Goal: Transaction & Acquisition: Purchase product/service

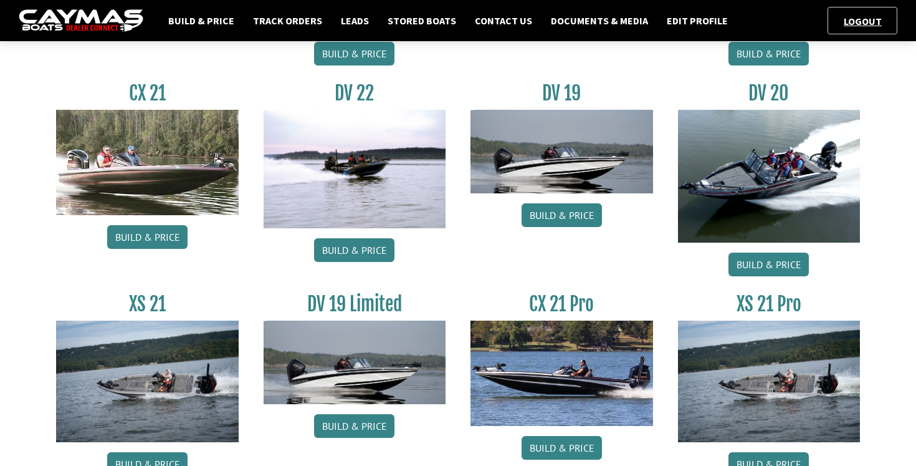
scroll to position [1453, 0]
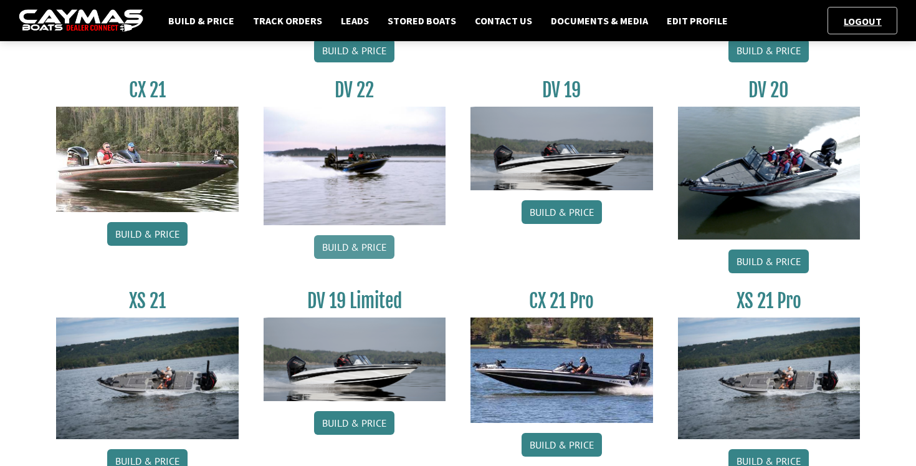
click at [357, 252] on link "Build & Price" at bounding box center [354, 247] width 80 height 24
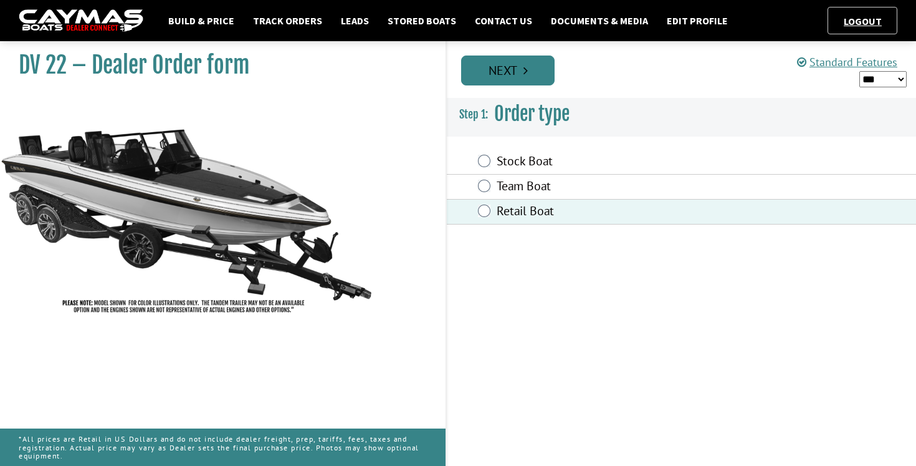
click at [503, 64] on link "Next" at bounding box center [507, 70] width 93 height 30
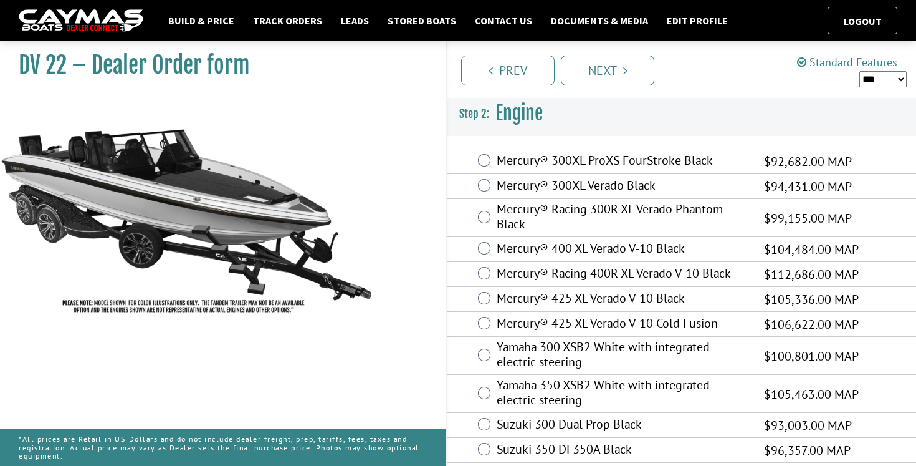
scroll to position [8, 0]
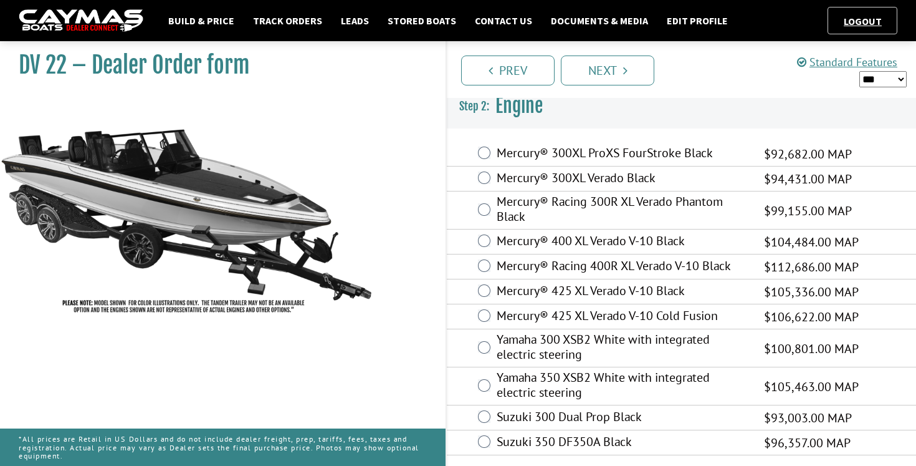
click at [560, 288] on label "Mercury® 425 XL Verado V-10 Black" at bounding box center [623, 292] width 252 height 18
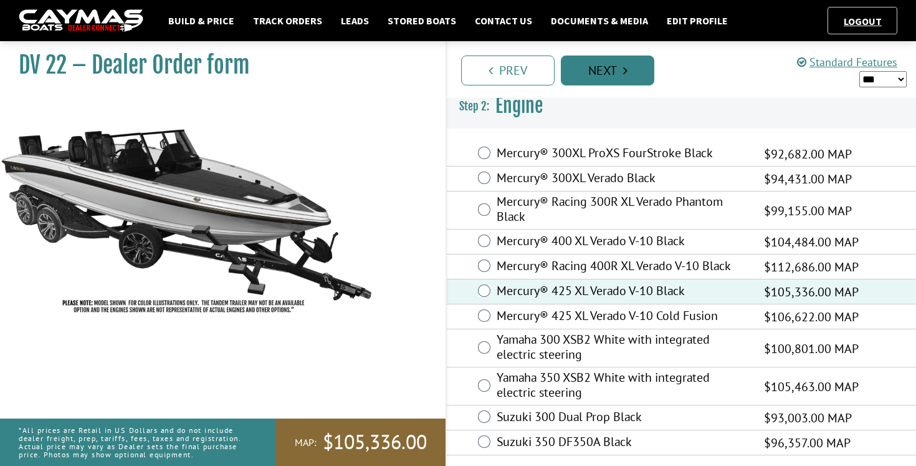
click at [605, 70] on link "Next" at bounding box center [607, 70] width 93 height 30
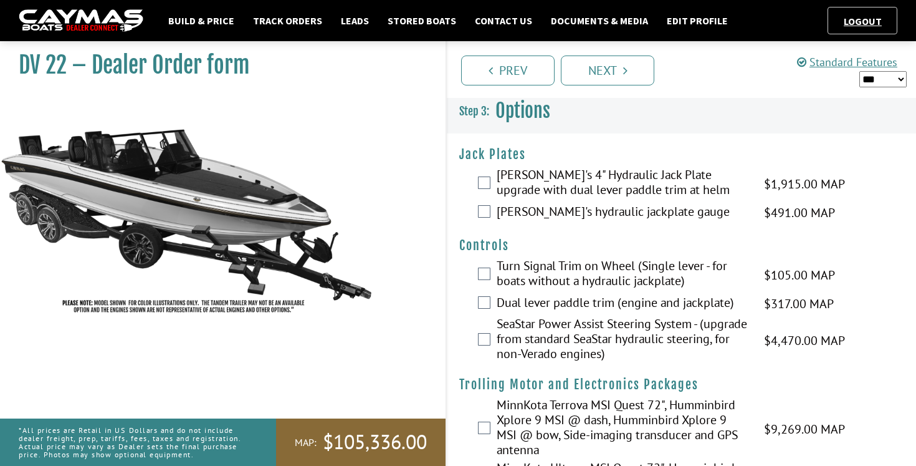
scroll to position [0, 0]
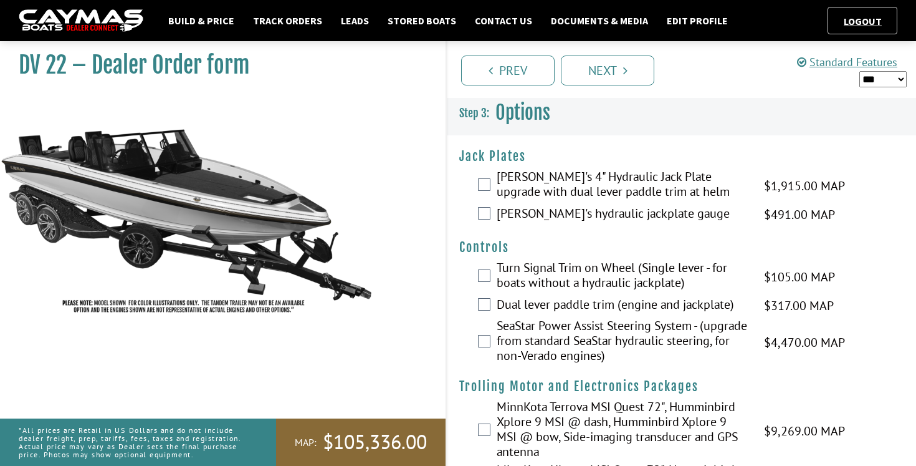
click at [508, 186] on label "Bob's 4" Hydraulic Jack Plate upgrade with dual lever paddle trim at helm" at bounding box center [623, 185] width 252 height 33
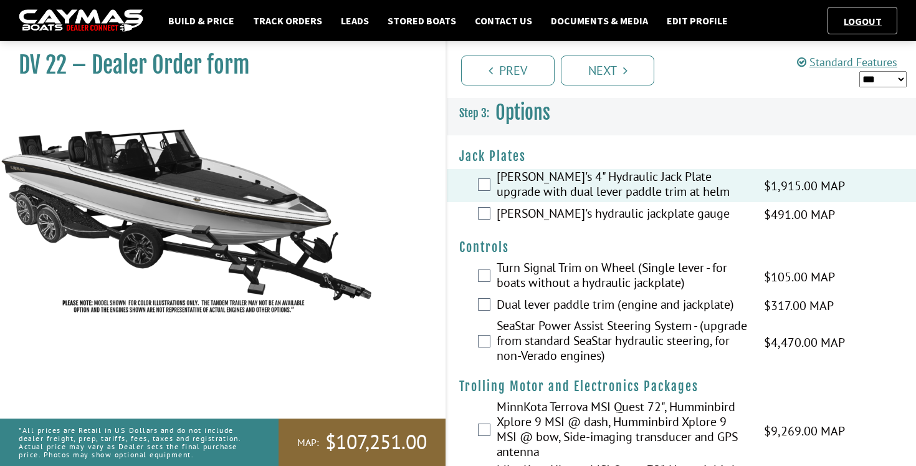
click at [506, 210] on label "Bob's hydraulic jackplate gauge" at bounding box center [623, 215] width 252 height 18
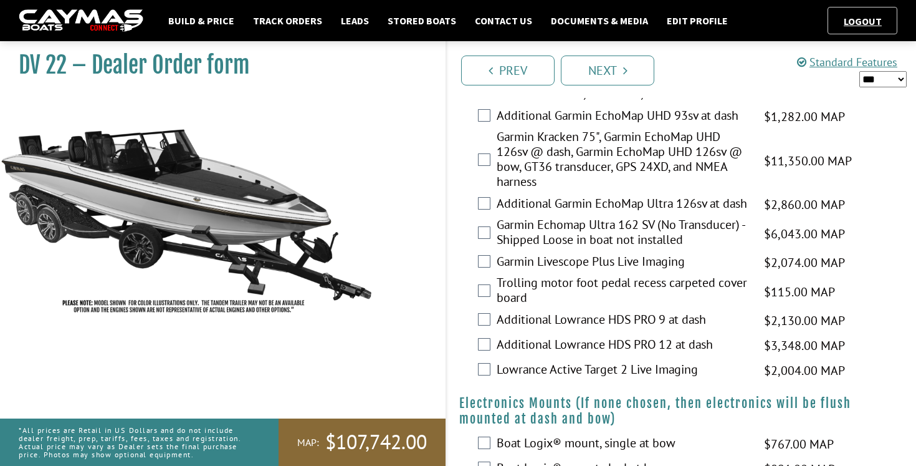
scroll to position [647, 0]
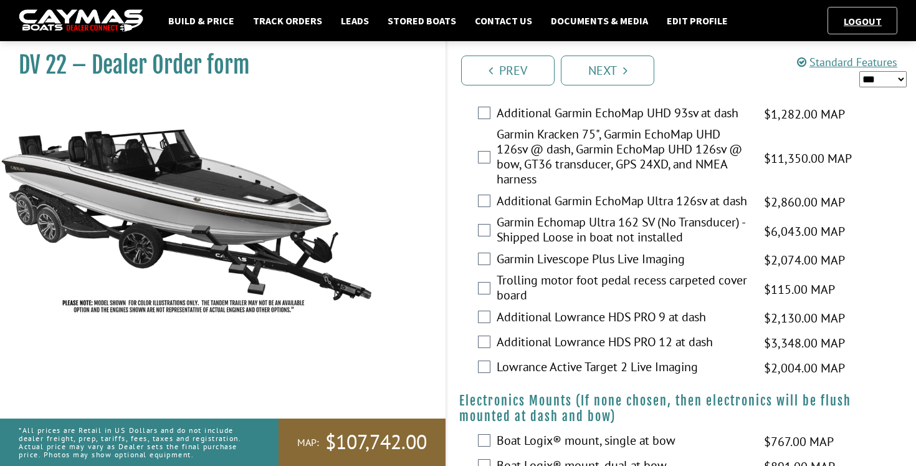
click at [532, 165] on label "Garmin Kracken 75", Garmin EchoMap UHD 126sv @ dash, Garmin EchoMap UHD 126sv @…" at bounding box center [623, 158] width 252 height 63
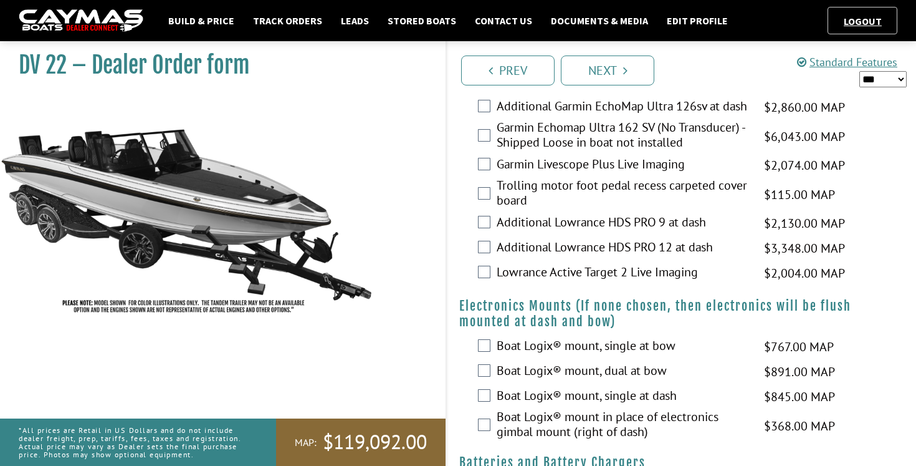
scroll to position [745, 0]
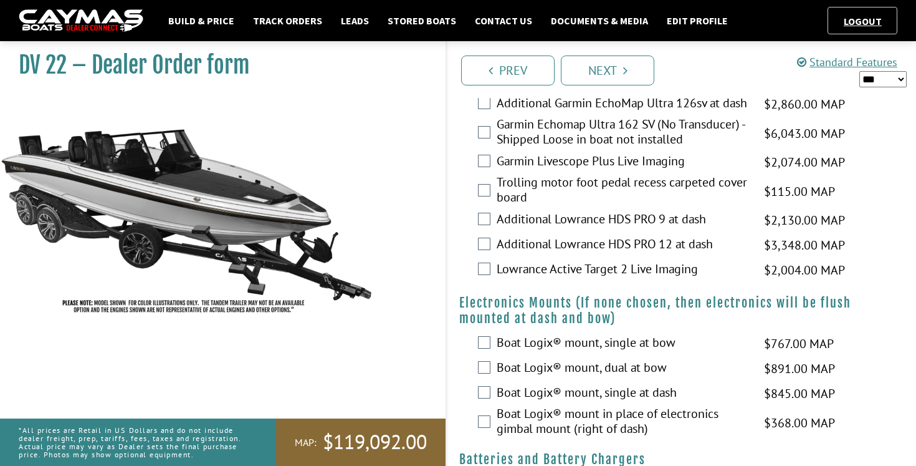
click at [553, 208] on label "Trolling motor foot pedal recess carpeted cover board" at bounding box center [623, 191] width 252 height 33
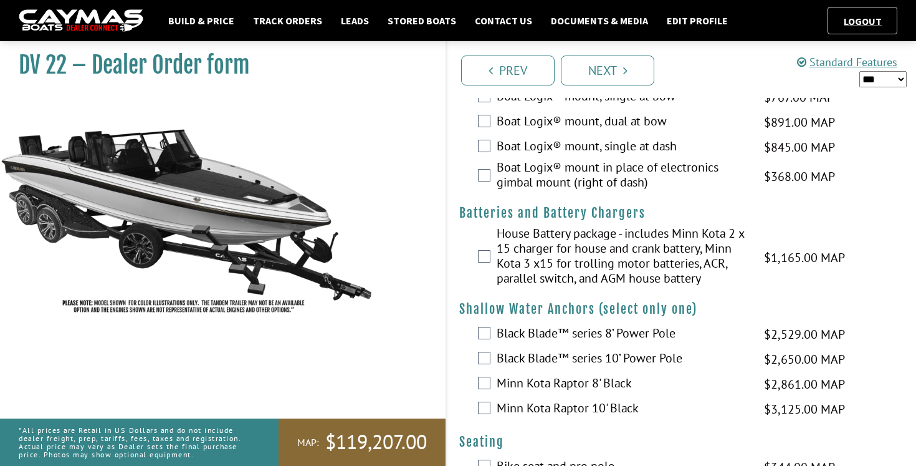
scroll to position [993, 0]
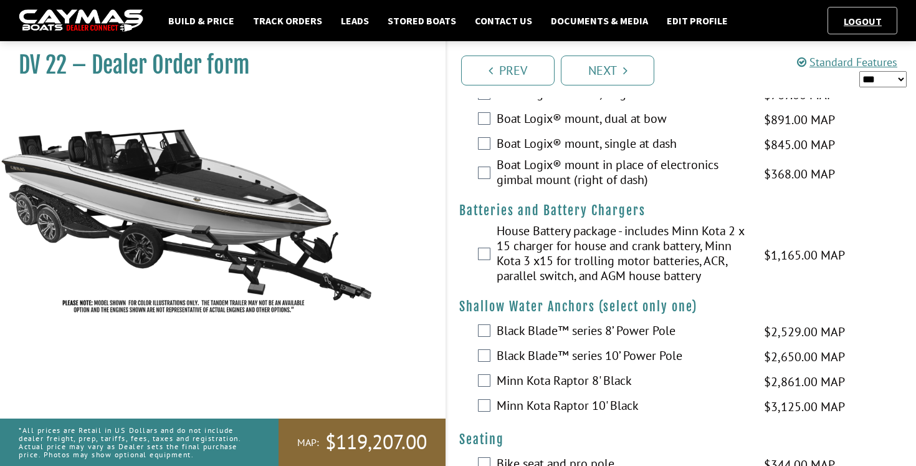
click at [540, 274] on label "House Battery package - includes Minn Kota 2 x 15 charger for house and crank b…" at bounding box center [623, 254] width 252 height 63
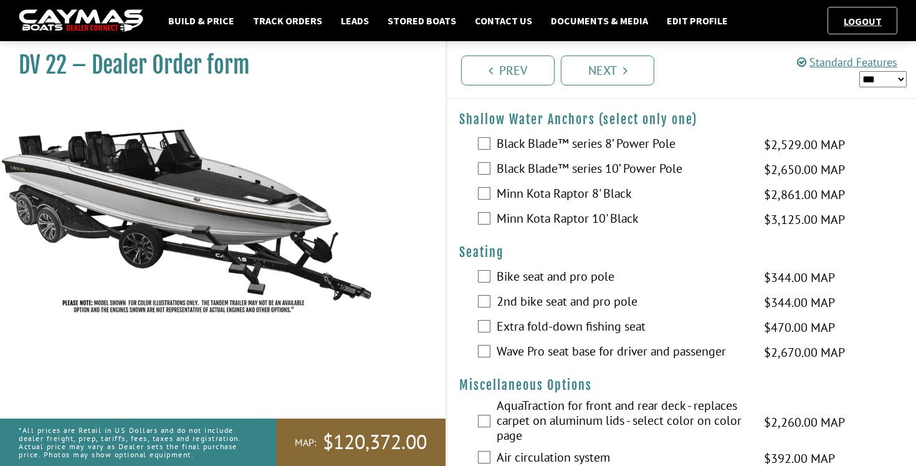
scroll to position [1184, 0]
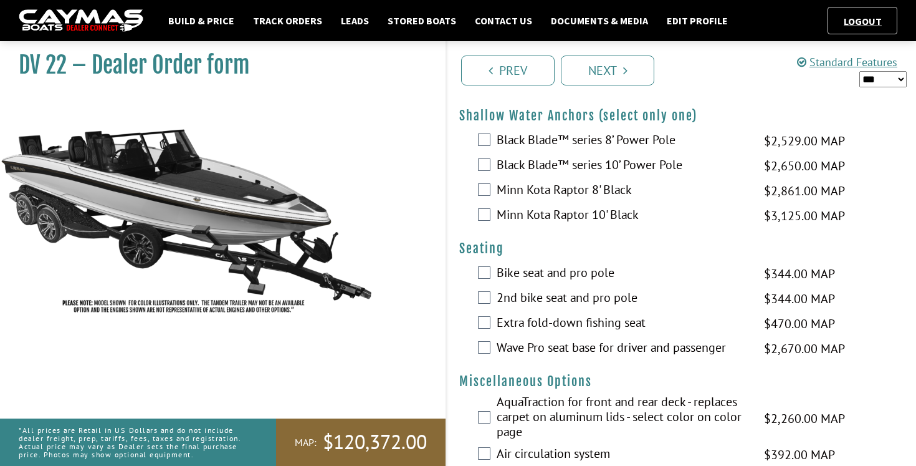
click at [543, 175] on label "Black Blade™ series 10’ Power Pole" at bounding box center [623, 166] width 252 height 18
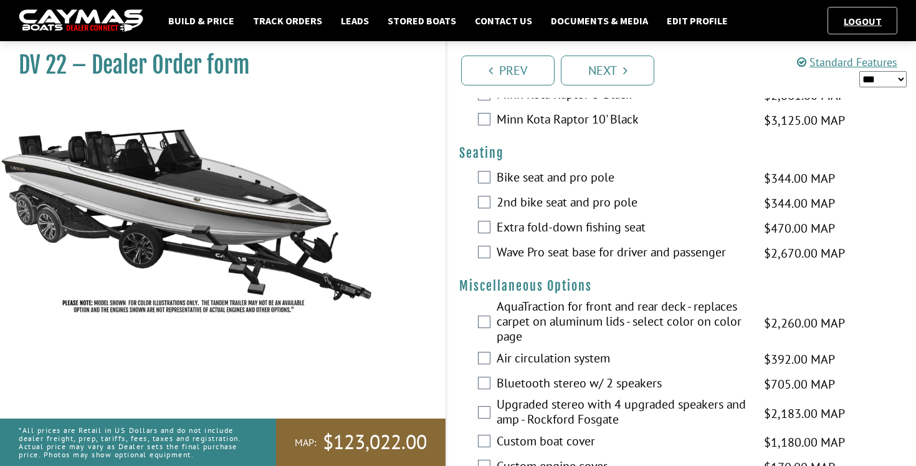
scroll to position [1280, 0]
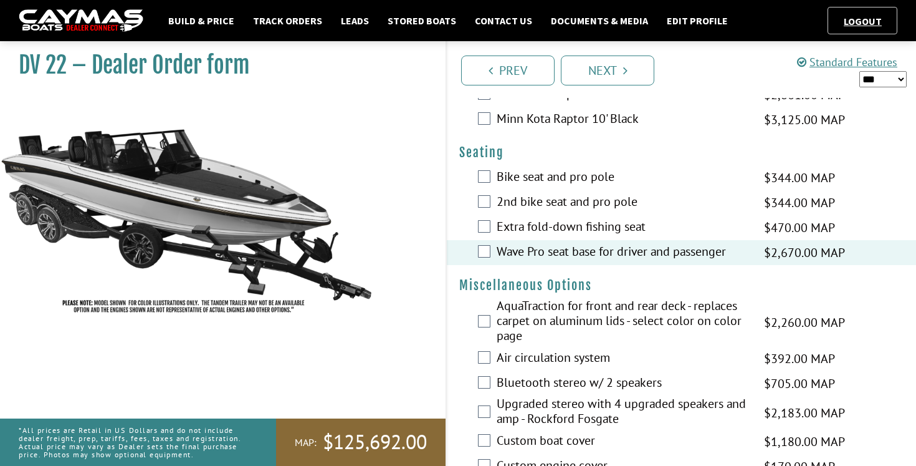
click at [436, 270] on div "DV 22 – Dealer Order form" at bounding box center [217, 269] width 458 height 466
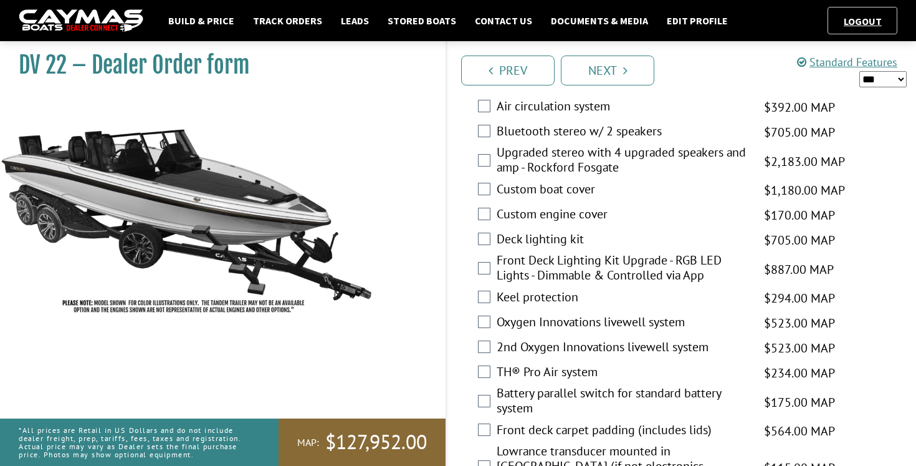
scroll to position [1533, 0]
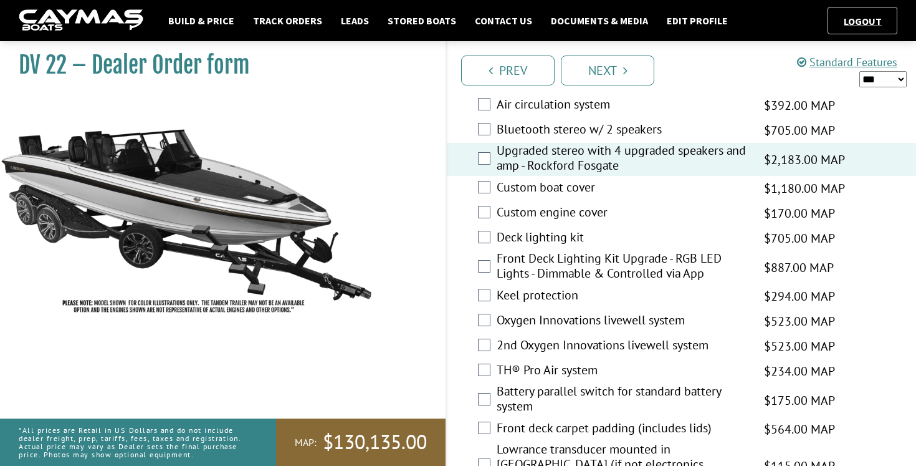
click at [435, 178] on div "DV 22 – Dealer Order form" at bounding box center [217, 269] width 458 height 466
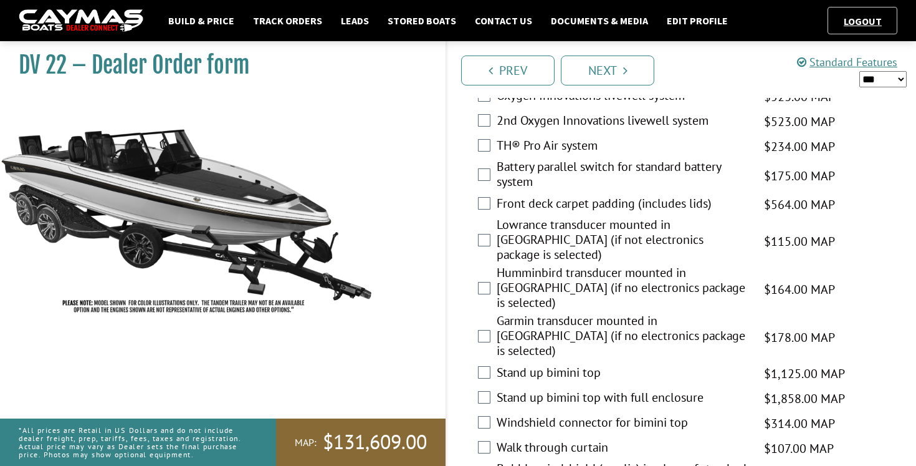
scroll to position [1758, 0]
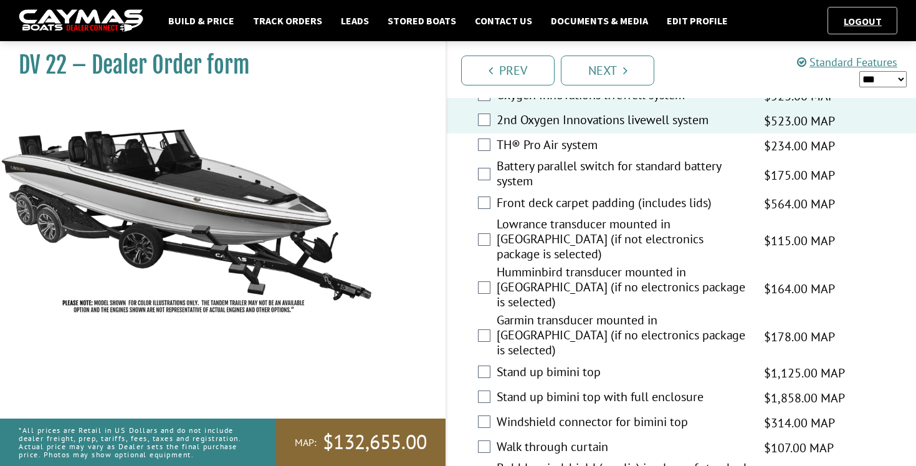
click at [431, 145] on div "DV 22 – Dealer Order form" at bounding box center [217, 269] width 458 height 466
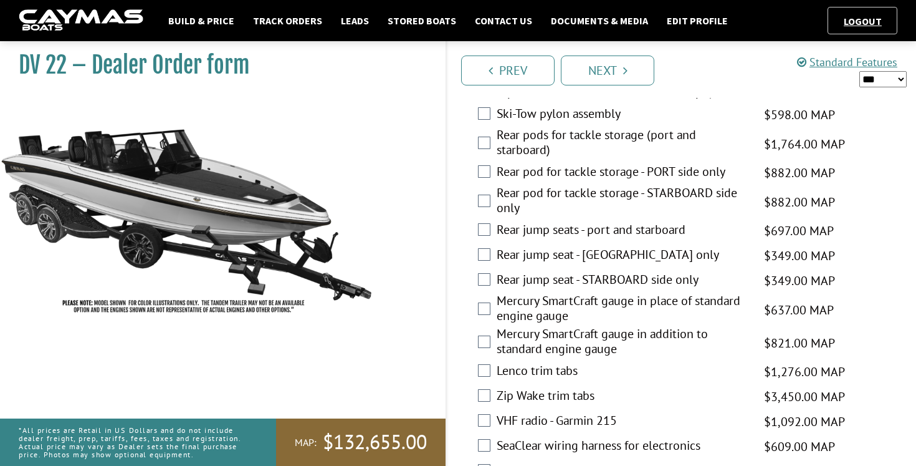
scroll to position [2277, 0]
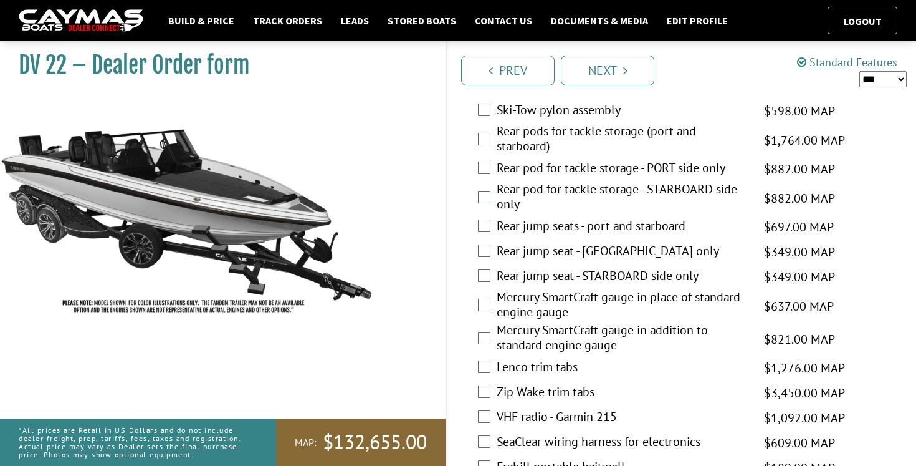
click at [504, 123] on label "Rear pods for tackle storage (port and starboard)" at bounding box center [623, 139] width 252 height 33
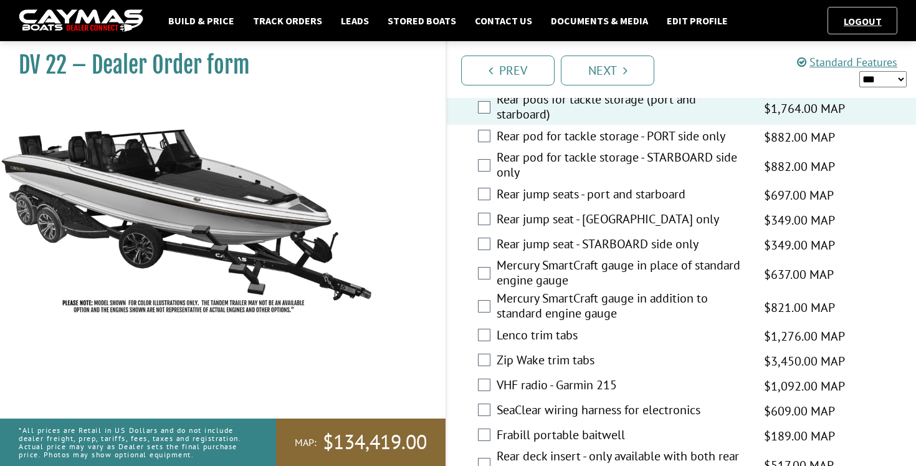
scroll to position [2310, 0]
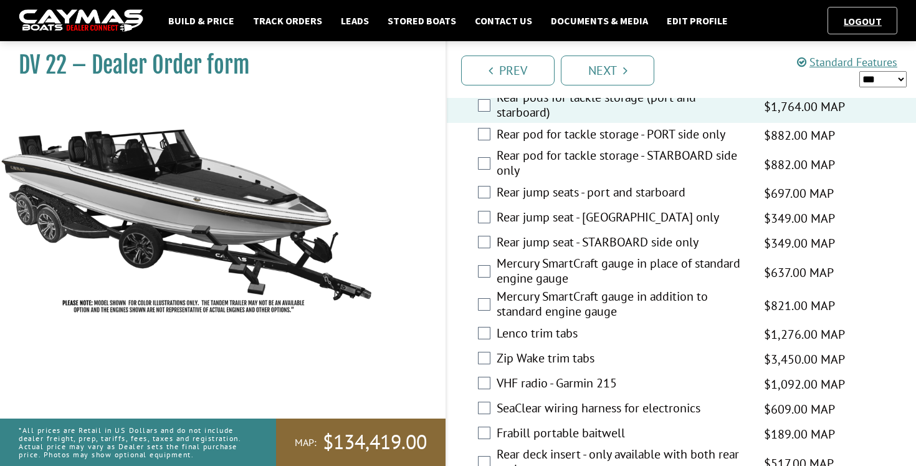
click at [502, 184] on label "Rear jump seats - port and starboard" at bounding box center [623, 193] width 252 height 18
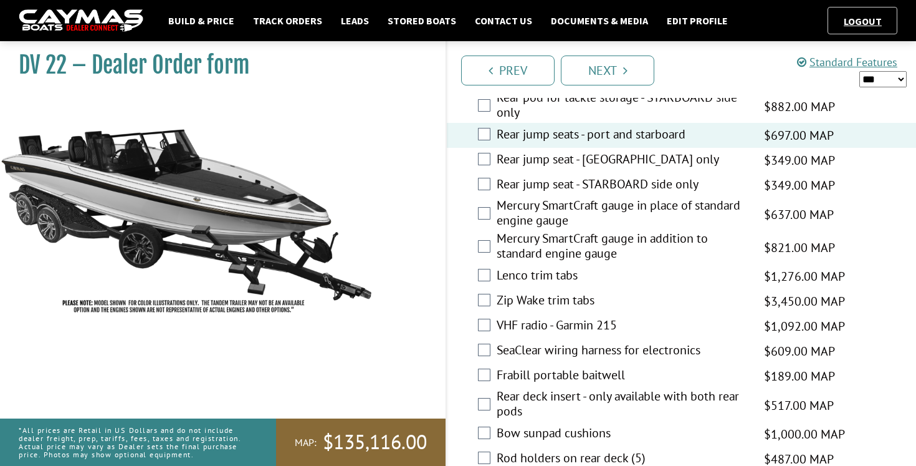
scroll to position [2370, 0]
click at [516, 229] on label "Mercury SmartCraft gauge in addition to standard engine gauge" at bounding box center [623, 245] width 252 height 33
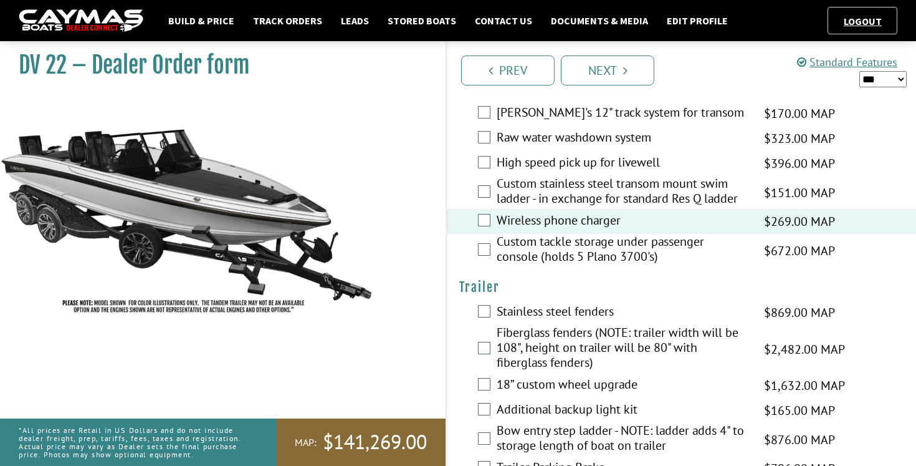
scroll to position [2816, 0]
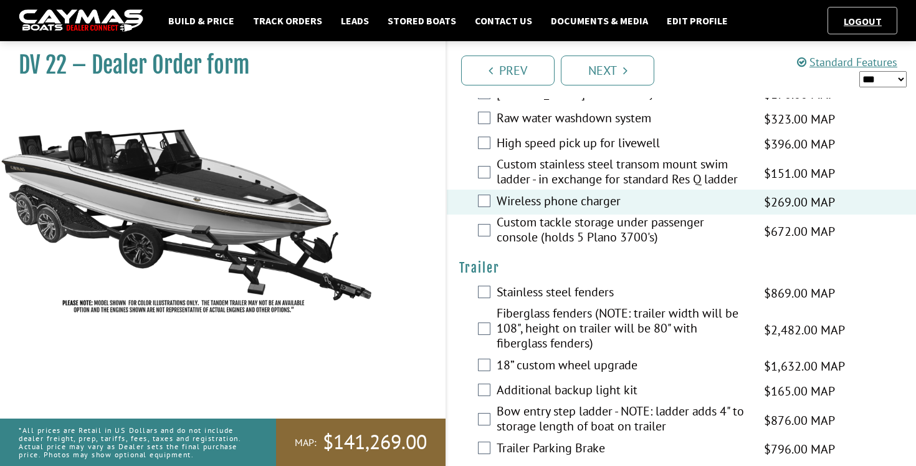
click at [522, 214] on label "Custom tackle storage under passenger console (holds 5 Plano 3700's)" at bounding box center [623, 230] width 252 height 33
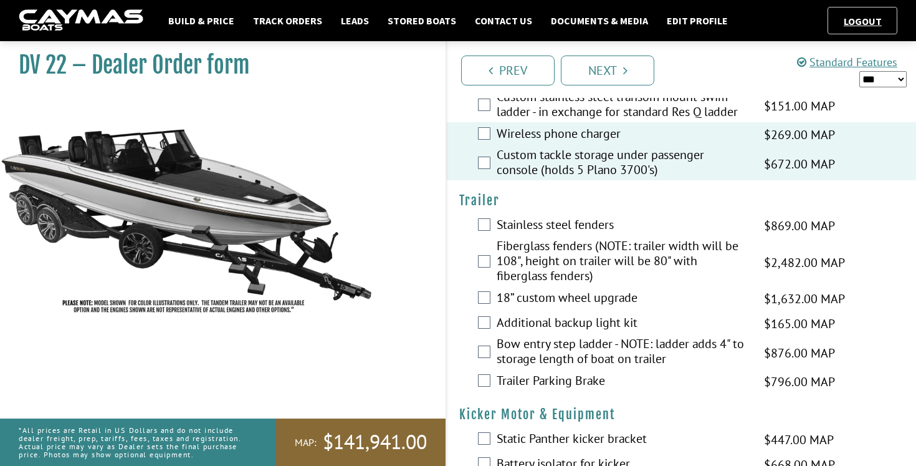
scroll to position [2888, 0]
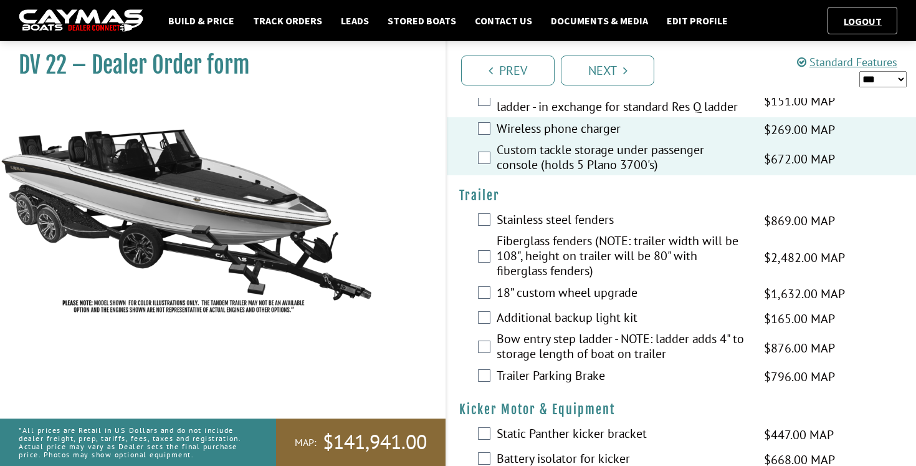
click at [511, 233] on label "Fiberglass fenders (NOTE: trailer width will be 108", height on trailer will be…" at bounding box center [623, 257] width 252 height 48
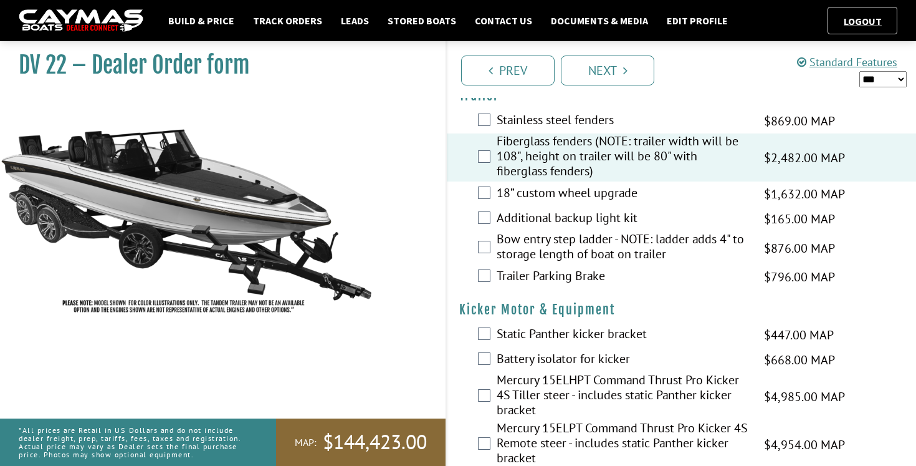
scroll to position [2988, 0]
click at [528, 184] on label "18” custom wheel upgrade" at bounding box center [623, 193] width 252 height 18
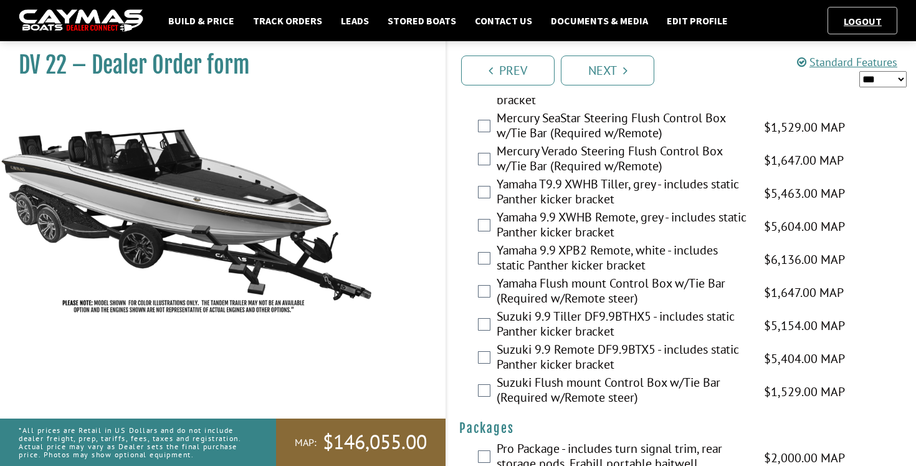
scroll to position [3404, 0]
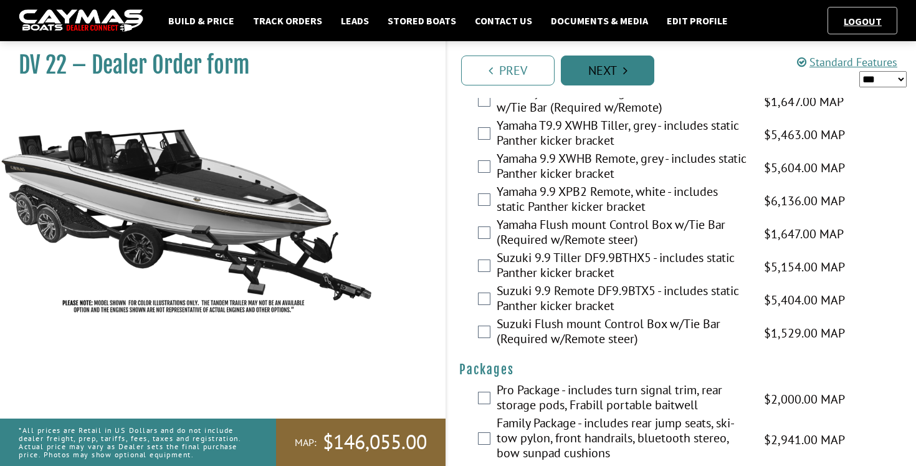
click at [590, 70] on link "Next" at bounding box center [607, 70] width 93 height 30
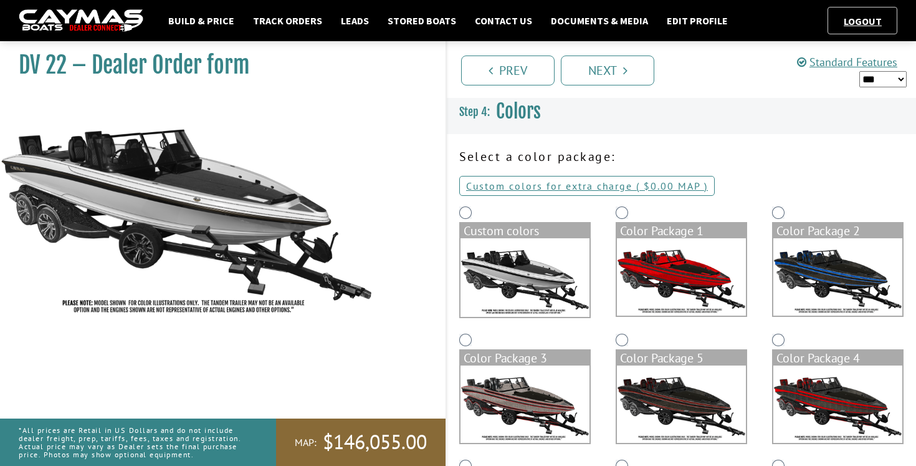
scroll to position [0, 0]
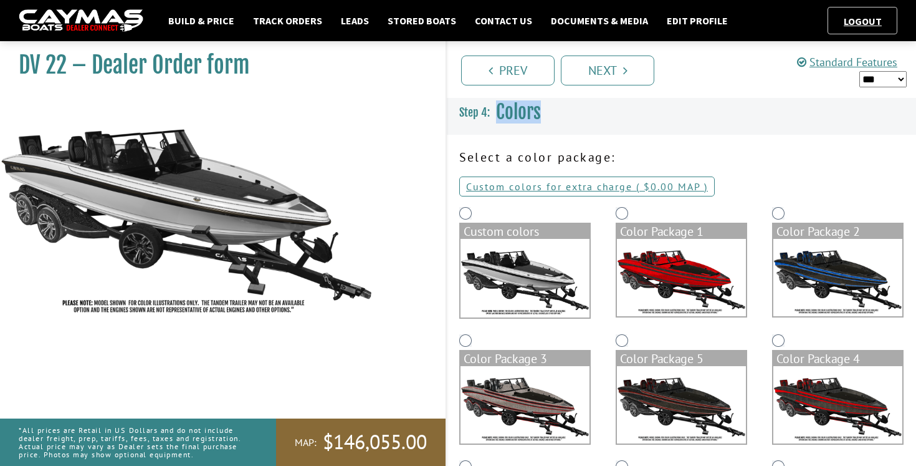
drag, startPoint x: 496, startPoint y: 112, endPoint x: 539, endPoint y: 118, distance: 43.5
click at [539, 118] on h3 "Colors" at bounding box center [681, 112] width 469 height 46
click at [539, 113] on h3 "Colors" at bounding box center [681, 112] width 469 height 46
drag, startPoint x: 539, startPoint y: 113, endPoint x: 490, endPoint y: 112, distance: 48.6
click at [490, 112] on h3 "Colors" at bounding box center [681, 112] width 469 height 46
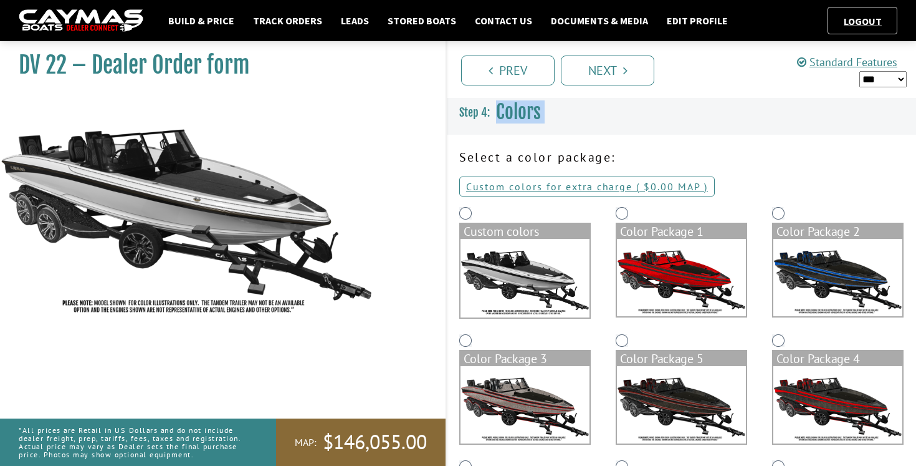
click at [495, 110] on h3 "Colors" at bounding box center [681, 112] width 469 height 46
drag, startPoint x: 495, startPoint y: 110, endPoint x: 538, endPoint y: 112, distance: 42.4
click at [538, 112] on h3 "Colors" at bounding box center [681, 112] width 469 height 46
click at [539, 115] on h3 "Colors" at bounding box center [681, 112] width 469 height 46
click at [536, 72] on link "Prev" at bounding box center [507, 70] width 93 height 30
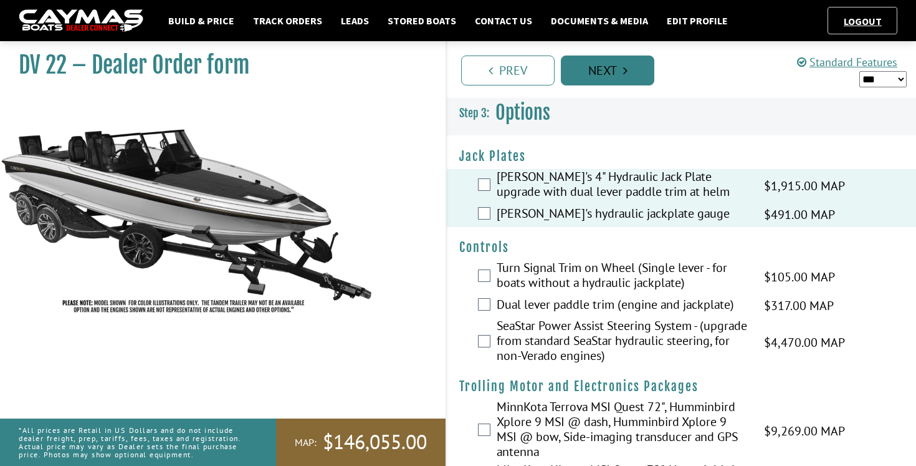
click at [611, 66] on link "Next" at bounding box center [607, 70] width 93 height 30
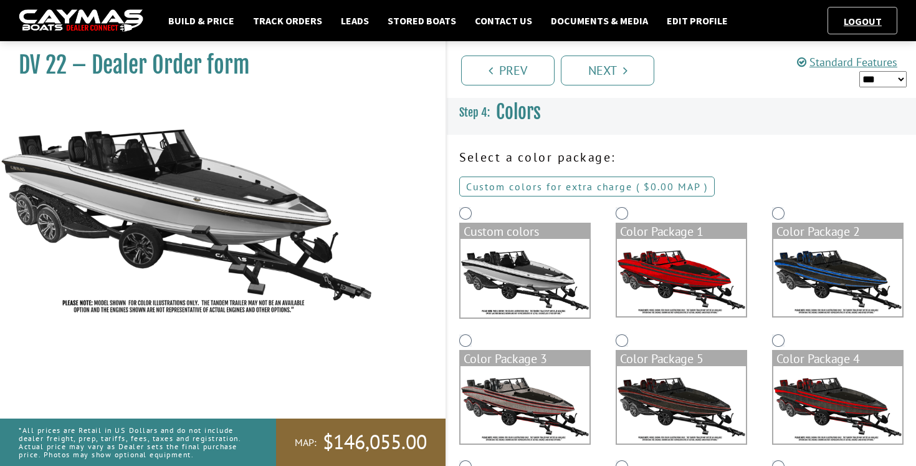
click at [562, 185] on link "Custom colors for extra charge ( $0.00 $0.00 MSRP $0.00 MAP $0.00 )" at bounding box center [587, 186] width 256 height 20
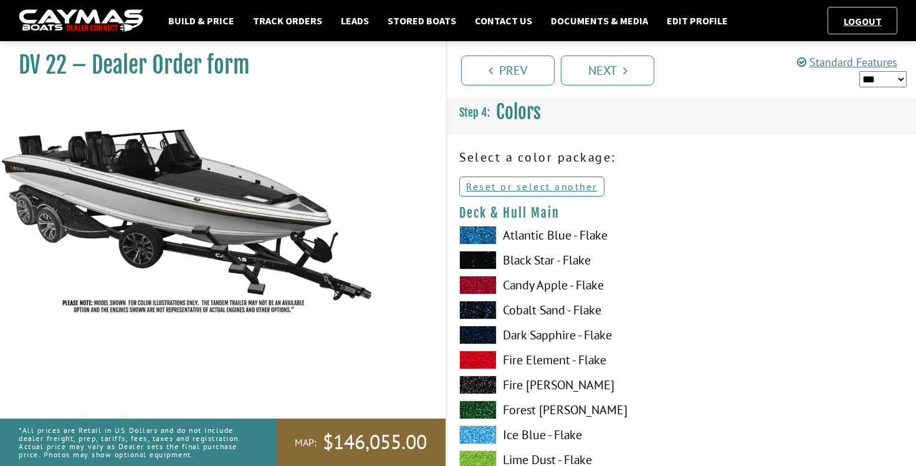
click at [485, 260] on span at bounding box center [477, 260] width 37 height 19
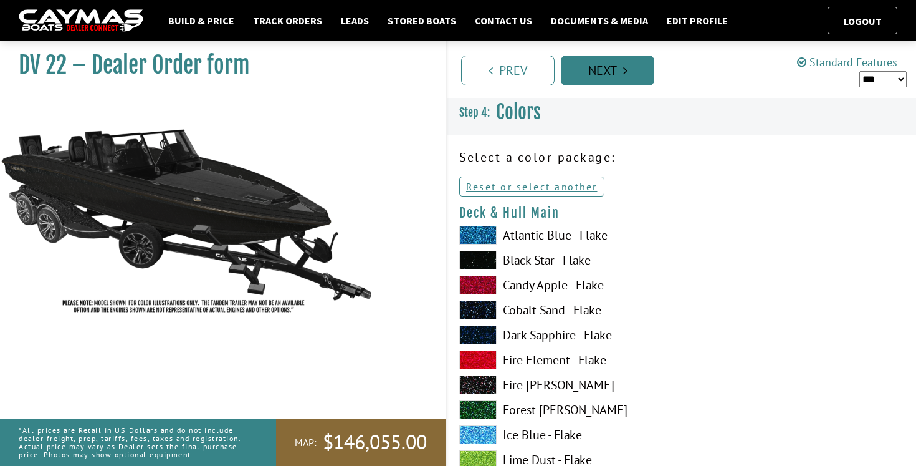
click at [595, 65] on link "Next" at bounding box center [607, 70] width 93 height 30
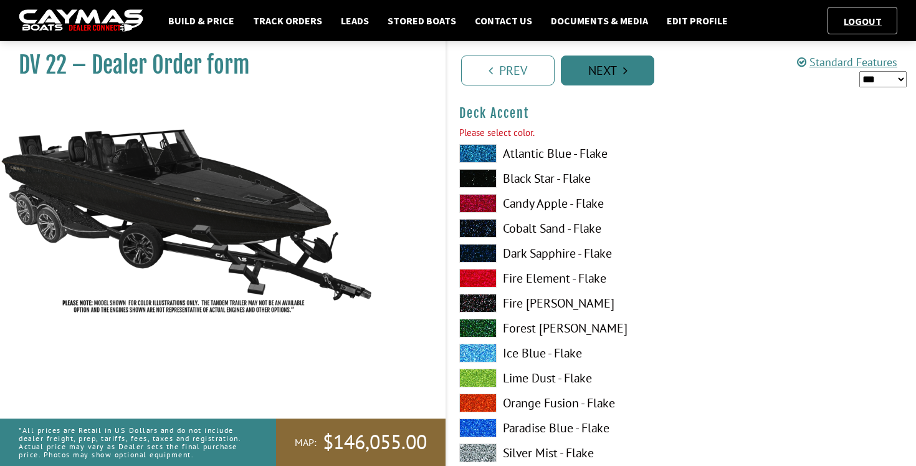
scroll to position [864, 0]
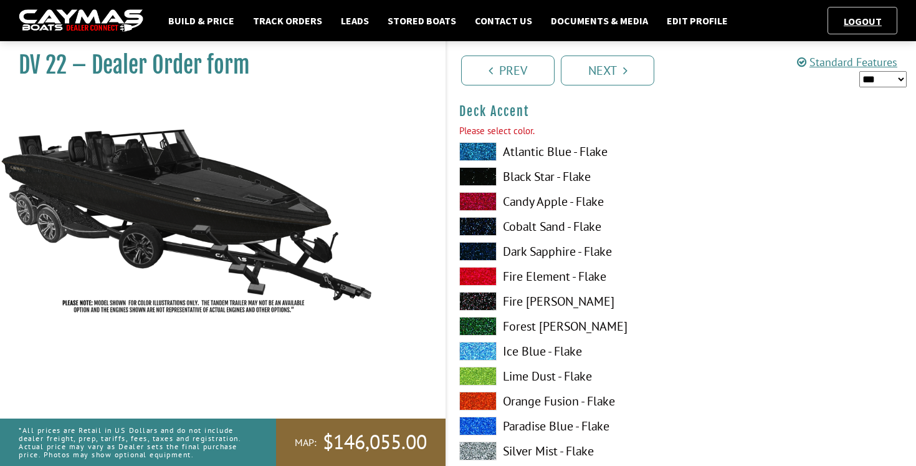
click at [483, 175] on span at bounding box center [477, 176] width 37 height 19
click at [587, 80] on link "Next" at bounding box center [607, 70] width 93 height 30
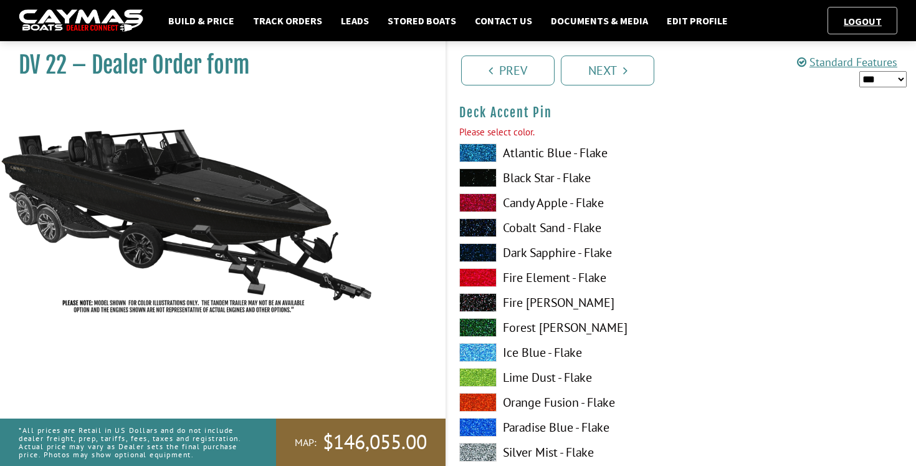
scroll to position [1626, 0]
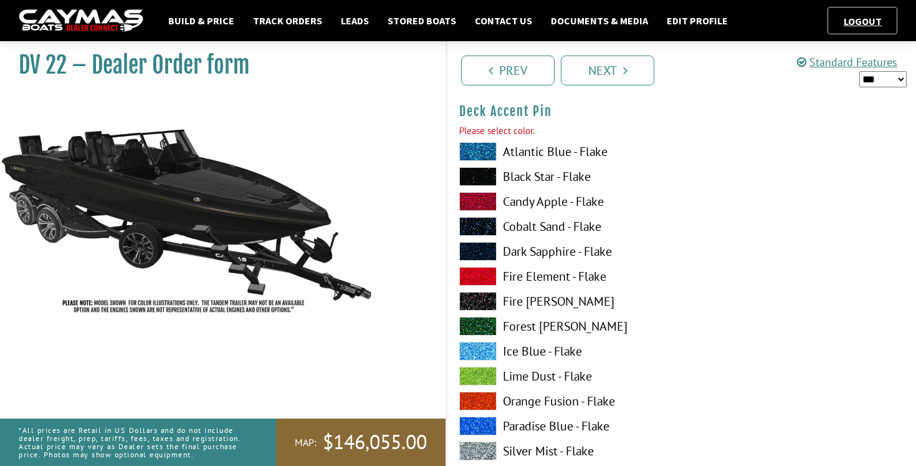
click at [492, 179] on span at bounding box center [477, 176] width 37 height 19
click at [613, 66] on link "Next" at bounding box center [607, 70] width 93 height 30
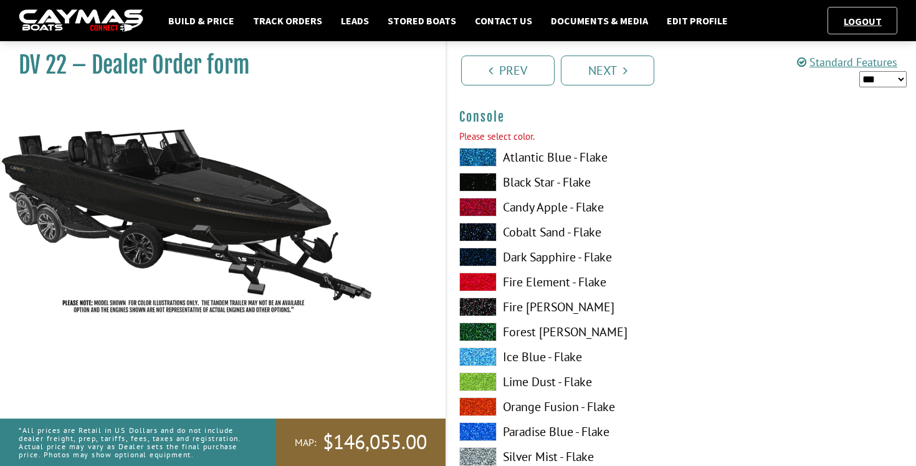
scroll to position [2139, 0]
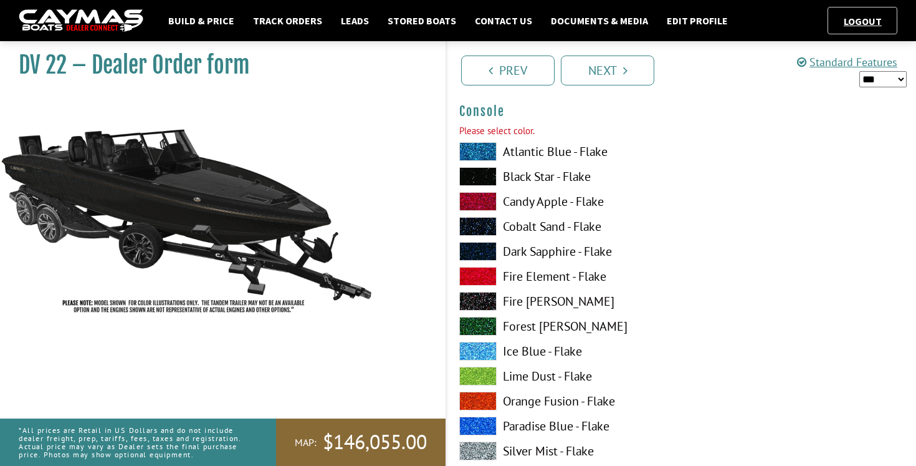
click at [490, 179] on span at bounding box center [477, 176] width 37 height 19
click at [608, 80] on link "Next" at bounding box center [607, 70] width 93 height 30
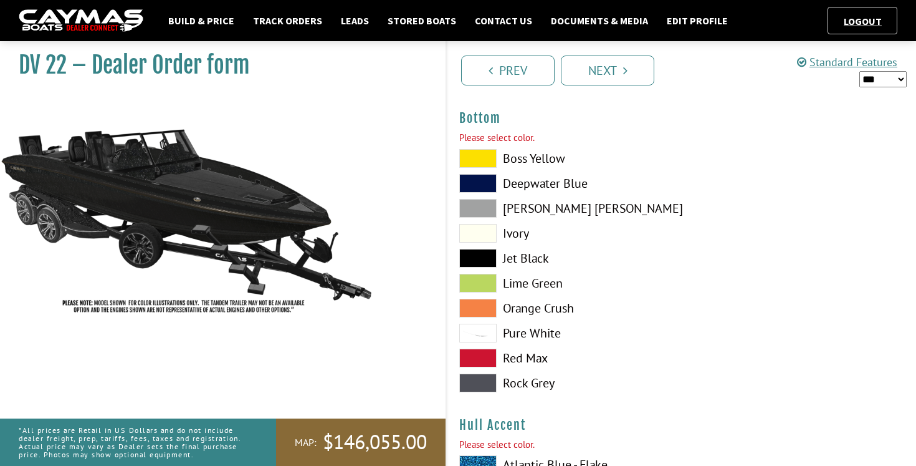
scroll to position [2901, 0]
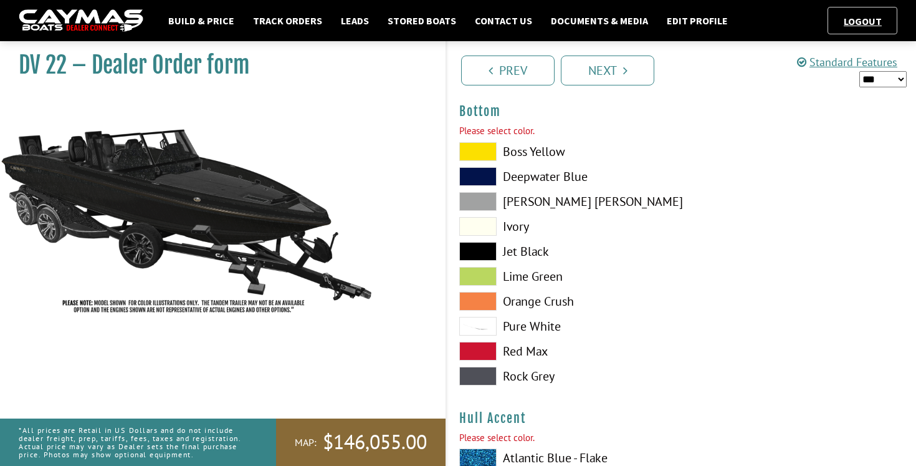
click at [479, 248] on span at bounding box center [477, 251] width 37 height 19
click at [602, 76] on link "Next" at bounding box center [607, 70] width 93 height 30
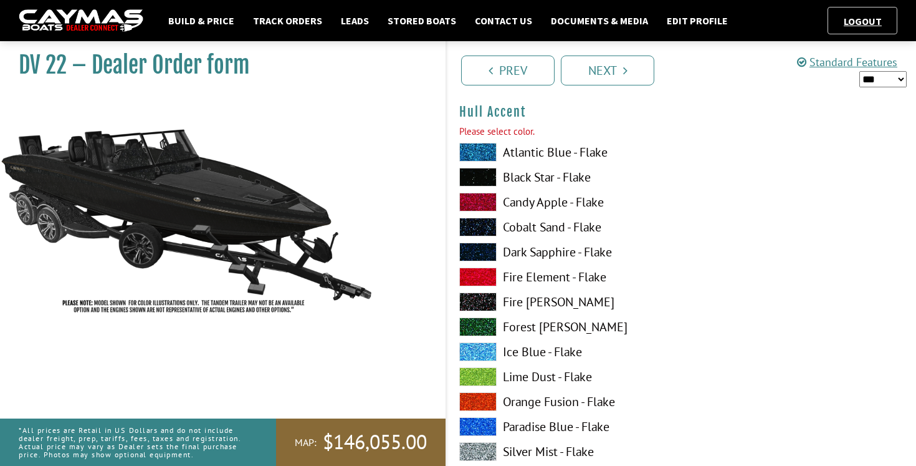
scroll to position [3190, 0]
click at [494, 175] on span at bounding box center [477, 176] width 37 height 19
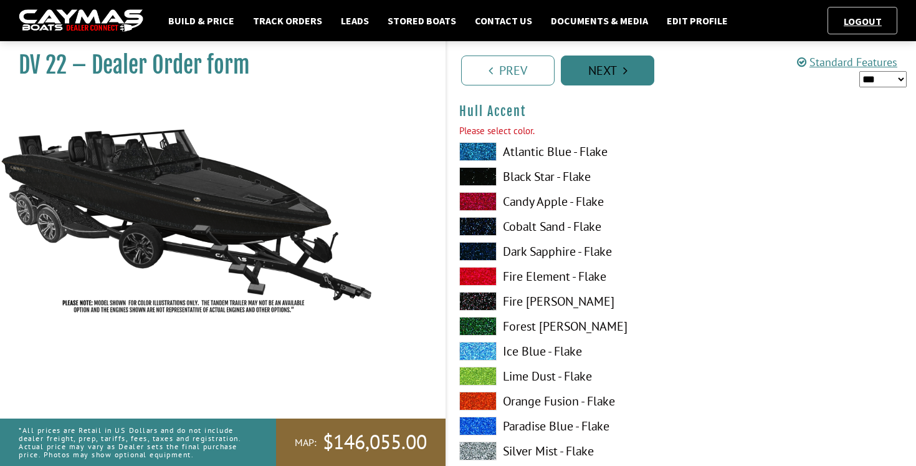
click at [612, 72] on link "Next" at bounding box center [607, 70] width 93 height 30
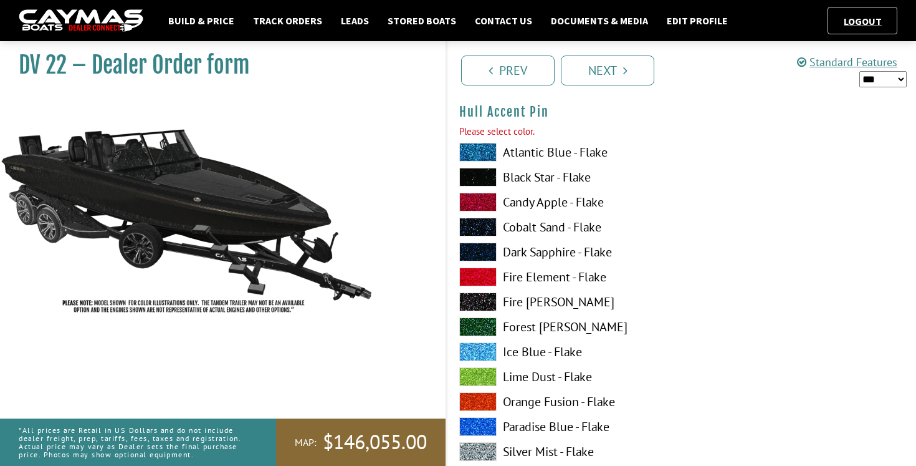
scroll to position [3952, 0]
click at [489, 179] on span at bounding box center [477, 176] width 37 height 19
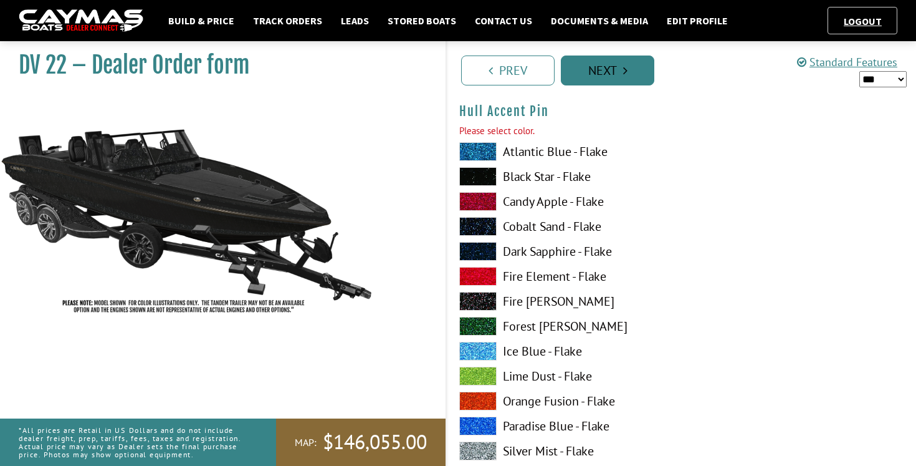
click at [627, 64] on icon "Pagination" at bounding box center [625, 70] width 4 height 12
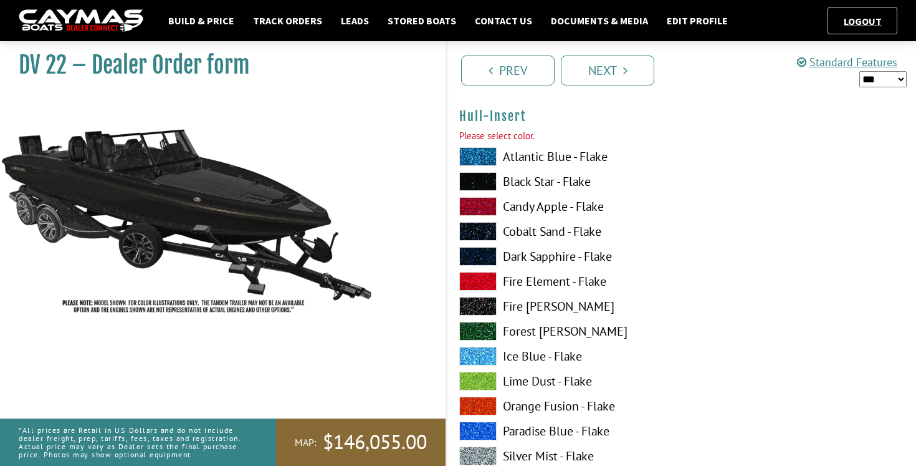
scroll to position [4465, 0]
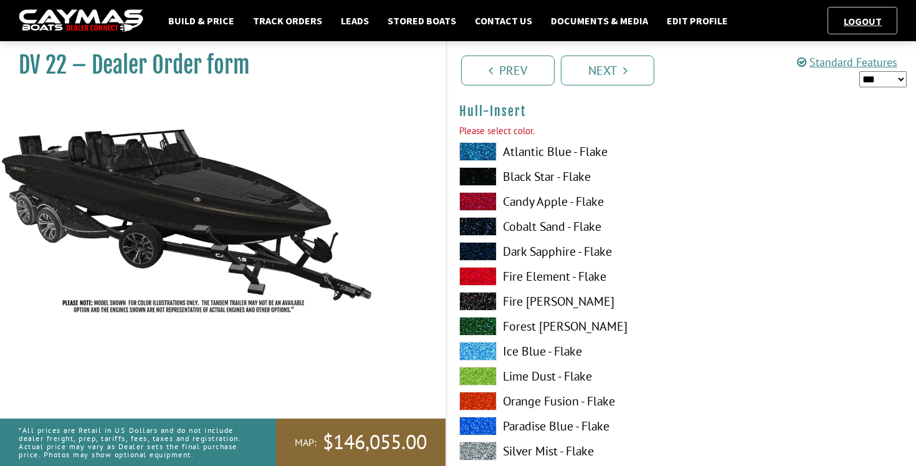
click at [482, 176] on span at bounding box center [477, 176] width 37 height 19
click at [596, 74] on link "Next" at bounding box center [607, 70] width 93 height 30
click at [490, 177] on span at bounding box center [477, 176] width 37 height 19
click at [603, 77] on link "Next" at bounding box center [607, 70] width 93 height 30
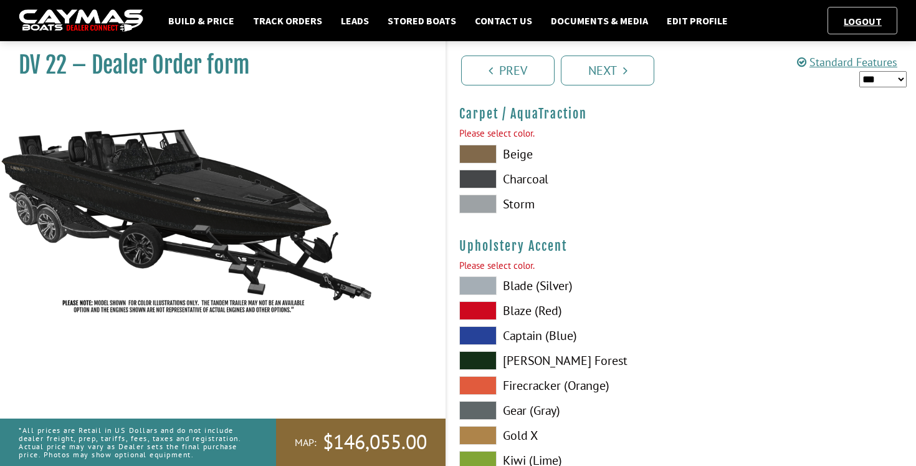
scroll to position [5740, 0]
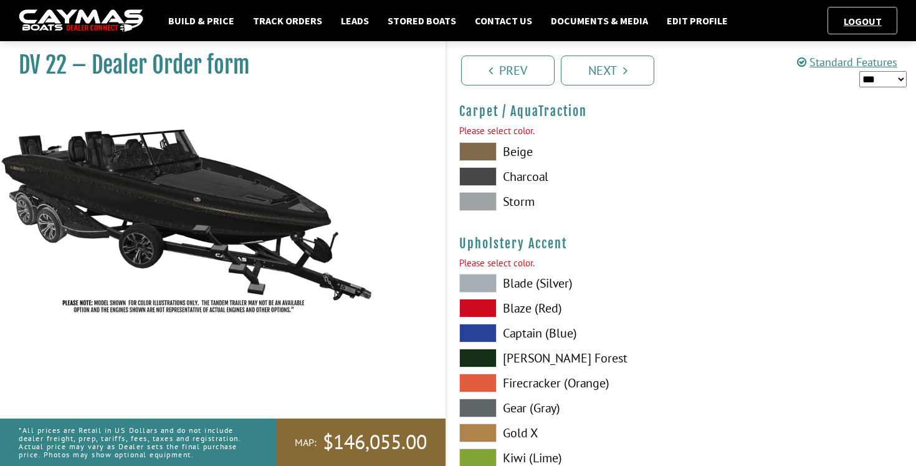
click at [487, 174] on span at bounding box center [477, 176] width 37 height 19
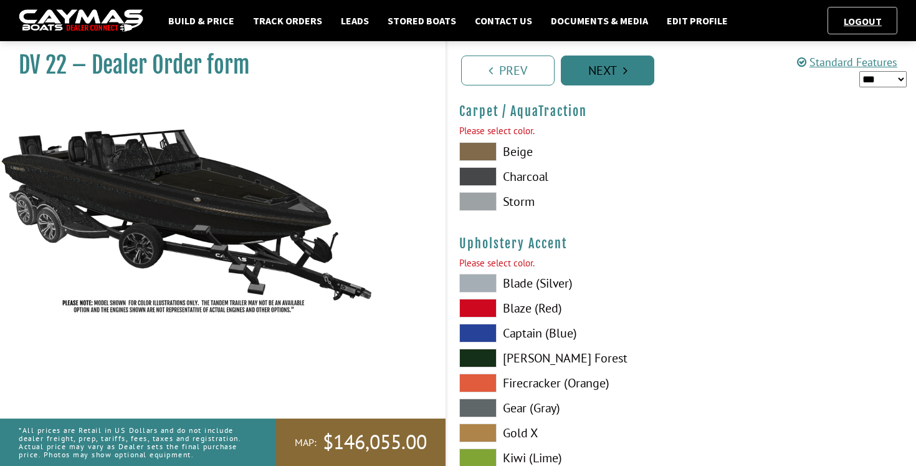
click at [595, 76] on link "Next" at bounding box center [607, 70] width 93 height 30
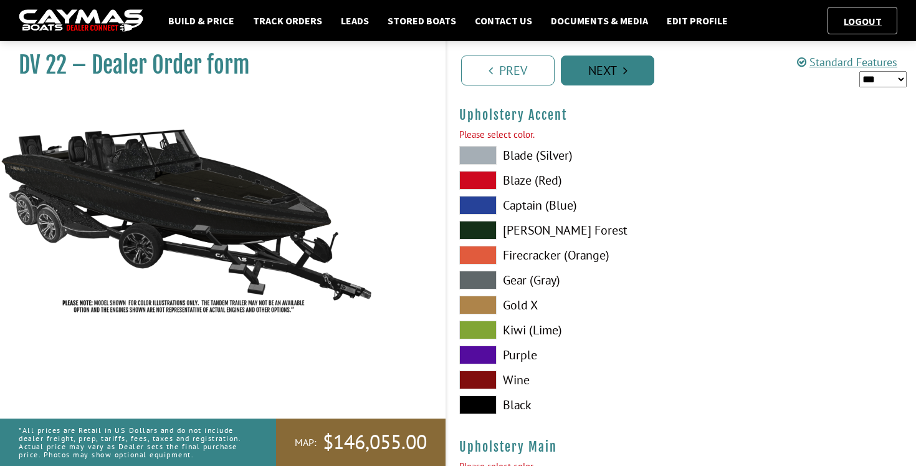
scroll to position [5854, 0]
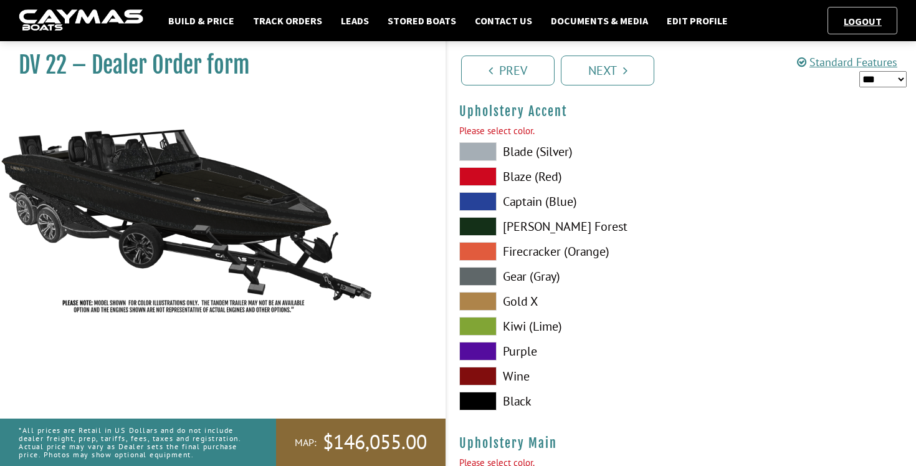
click at [482, 399] on span at bounding box center [477, 400] width 37 height 19
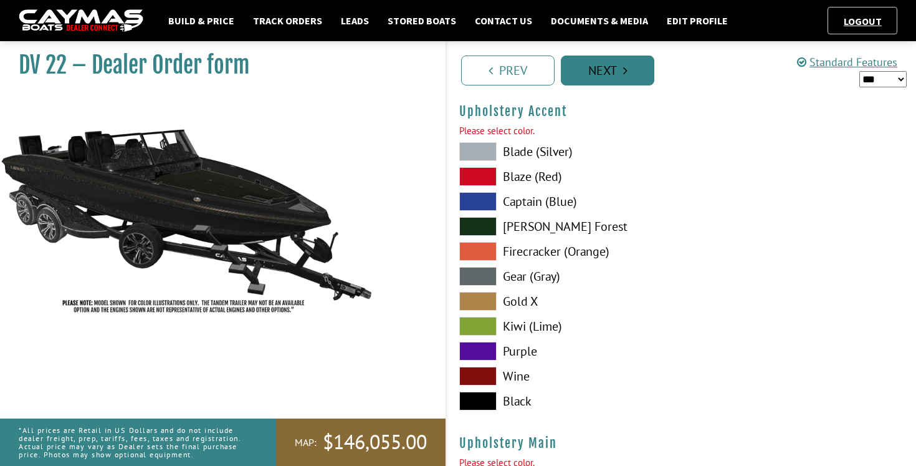
click at [597, 74] on link "Next" at bounding box center [607, 70] width 93 height 30
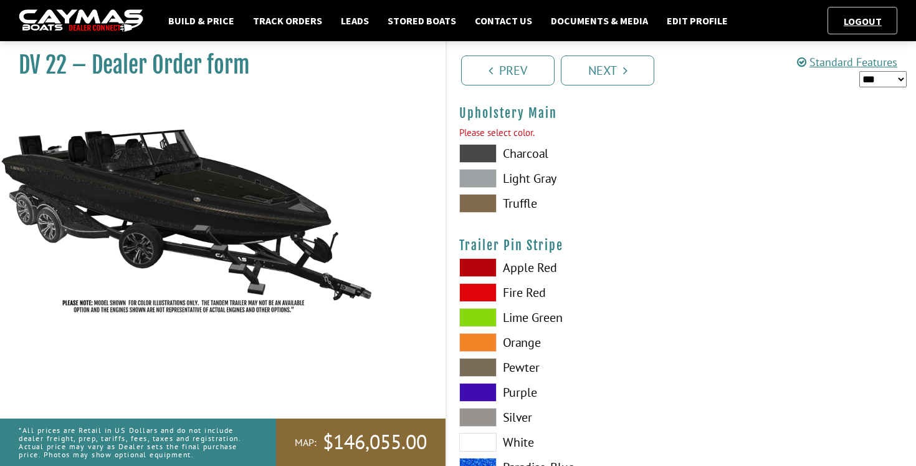
scroll to position [6168, 0]
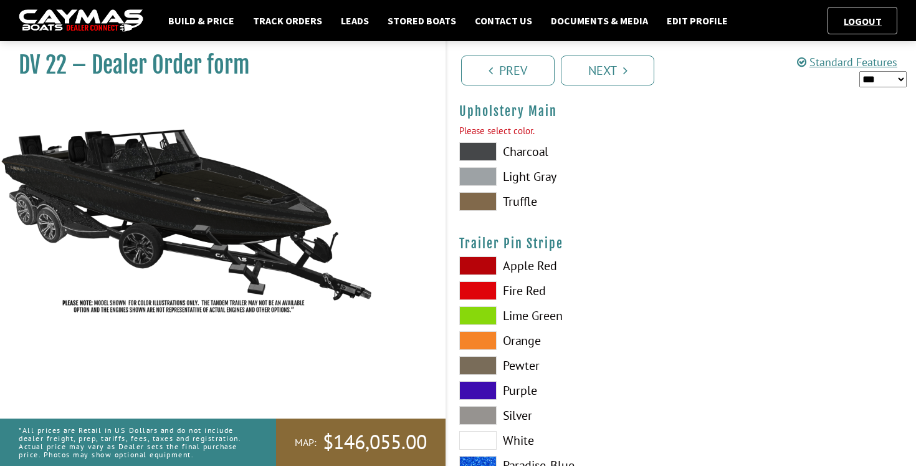
click at [490, 150] on span at bounding box center [477, 151] width 37 height 19
click at [615, 74] on link "Next" at bounding box center [607, 70] width 93 height 30
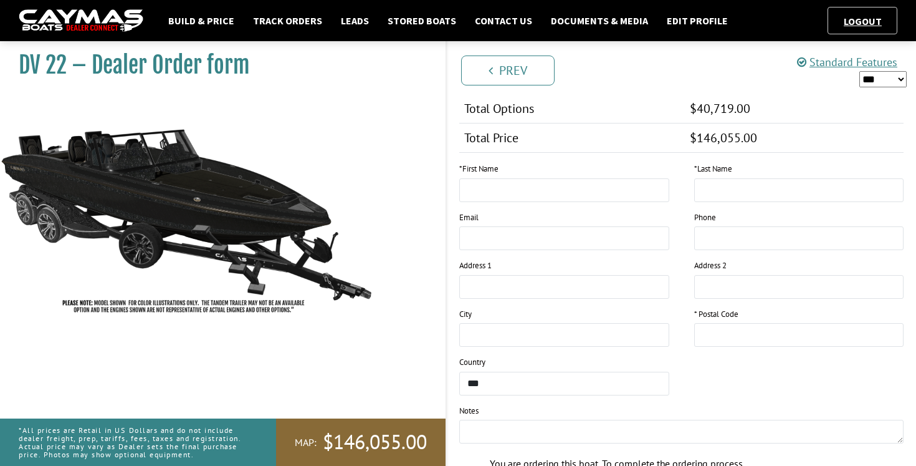
scroll to position [1627, 0]
click at [509, 201] on input "text" at bounding box center [564, 191] width 210 height 24
type input "******"
click at [680, 197] on div "* First Name ******" at bounding box center [564, 188] width 235 height 49
click at [713, 191] on input "text" at bounding box center [799, 191] width 210 height 24
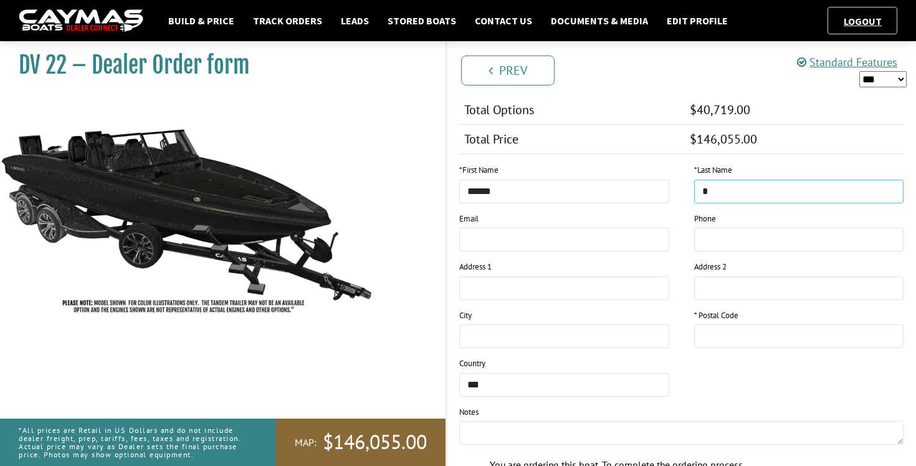
type input "*"
click at [719, 332] on input "text" at bounding box center [799, 336] width 210 height 24
type input "*****"
click at [679, 363] on div "**********" at bounding box center [564, 381] width 235 height 49
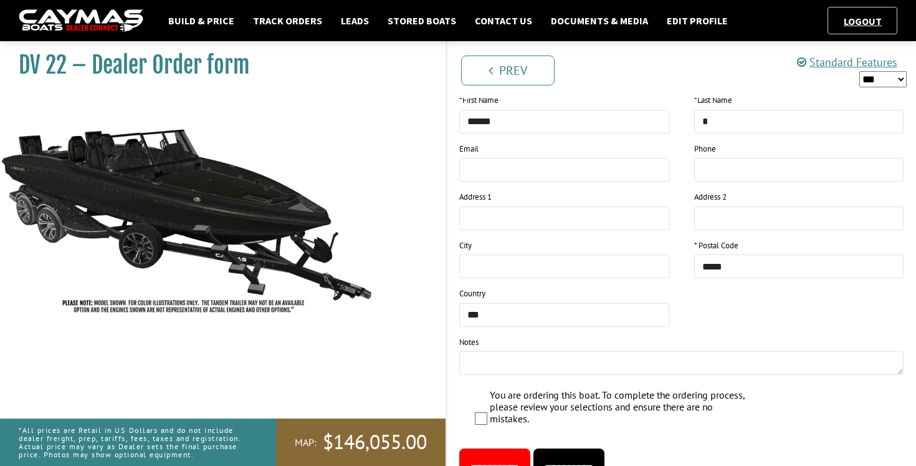
scroll to position [1709, 0]
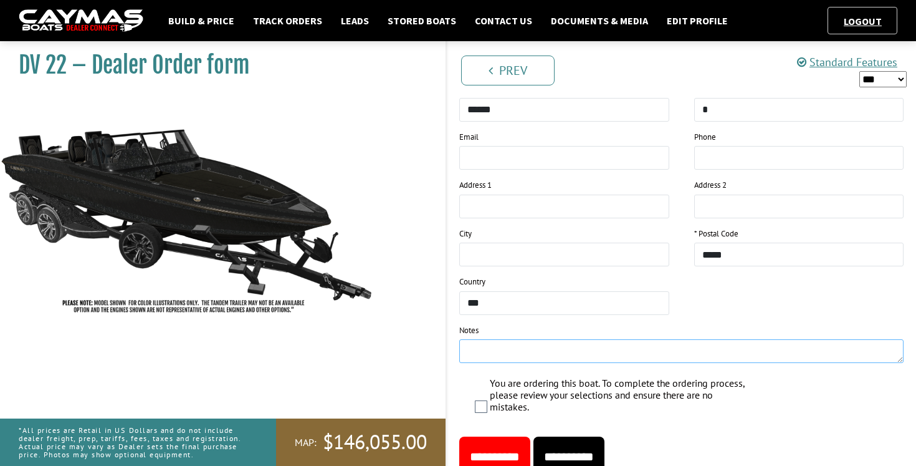
click at [581, 358] on textarea at bounding box center [681, 351] width 444 height 24
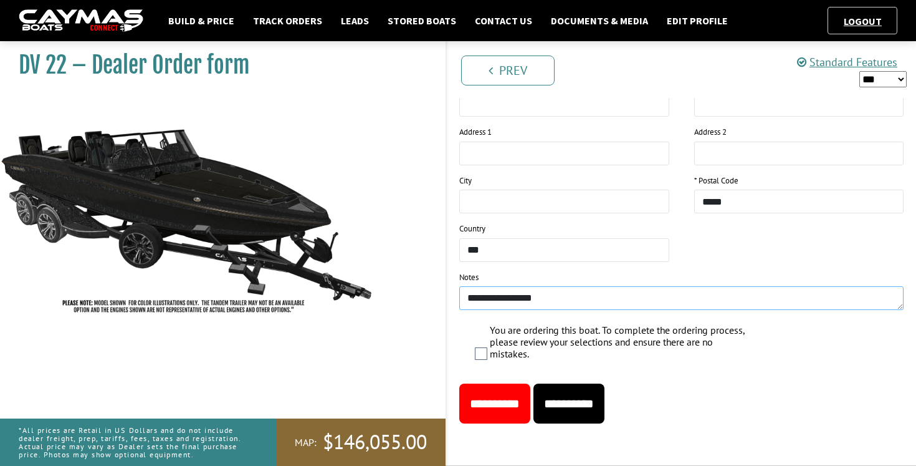
type textarea "**********"
click at [679, 246] on div "**********" at bounding box center [564, 246] width 235 height 49
click at [605, 408] on input "**********" at bounding box center [568, 403] width 71 height 40
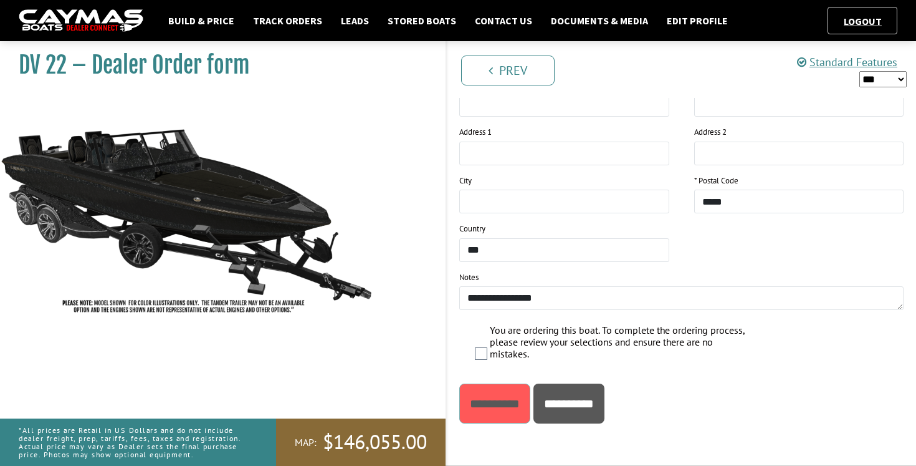
scroll to position [0, 0]
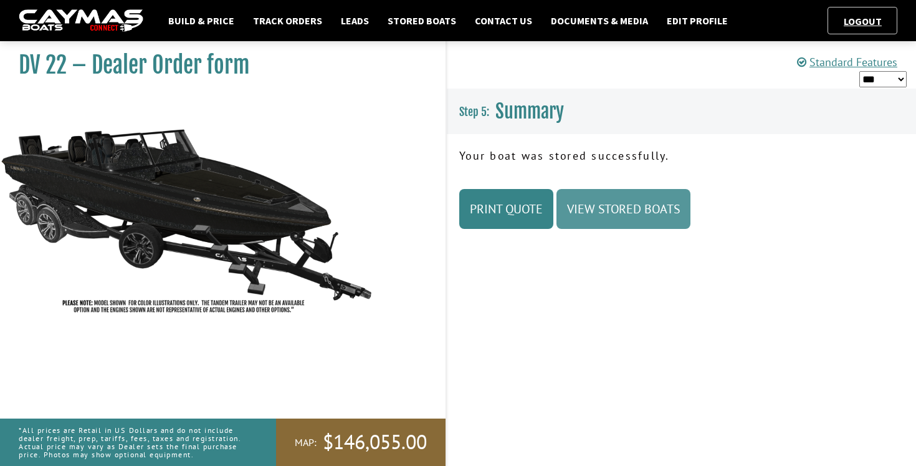
click at [621, 213] on link "View Stored Boats" at bounding box center [624, 209] width 134 height 40
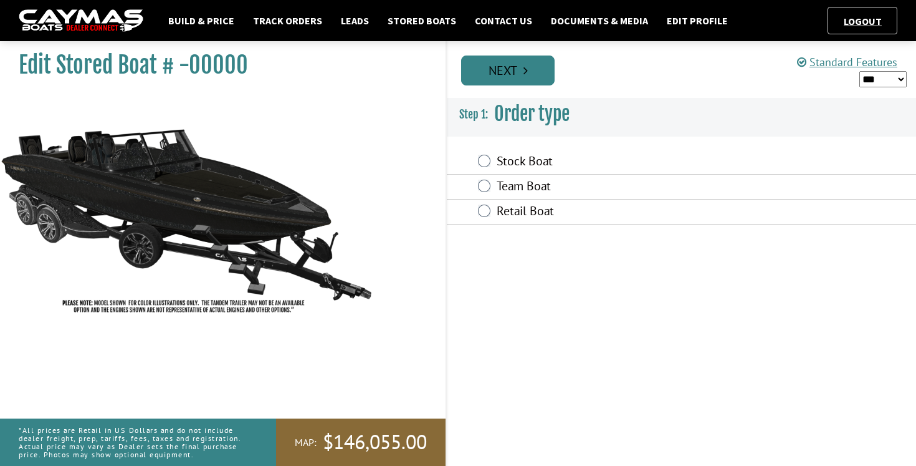
click at [523, 74] on link "Next" at bounding box center [507, 70] width 93 height 30
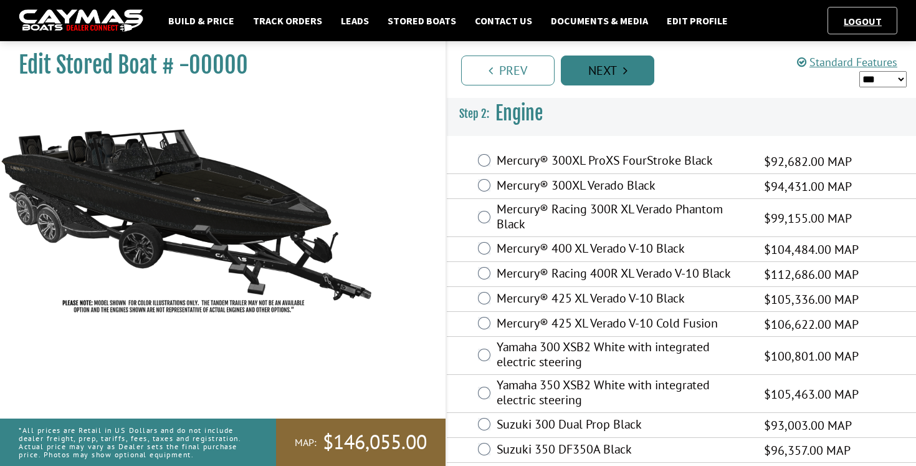
click at [616, 77] on link "Next" at bounding box center [607, 70] width 93 height 30
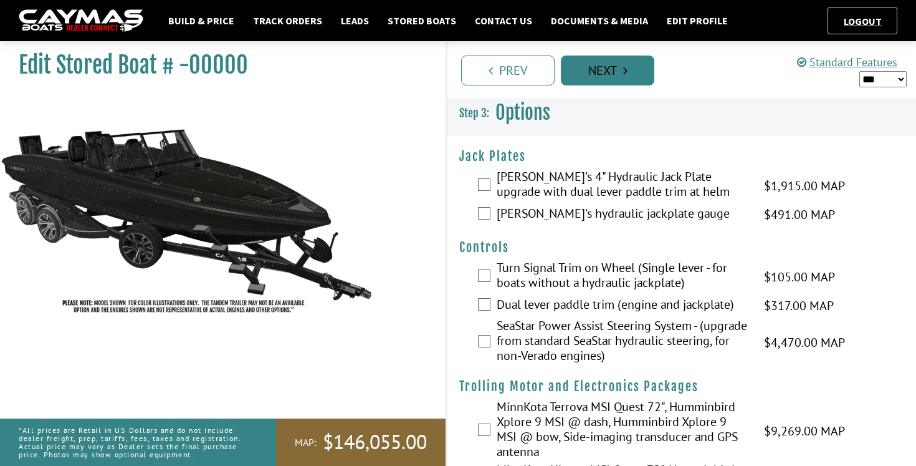
click at [617, 74] on link "Next" at bounding box center [607, 70] width 93 height 30
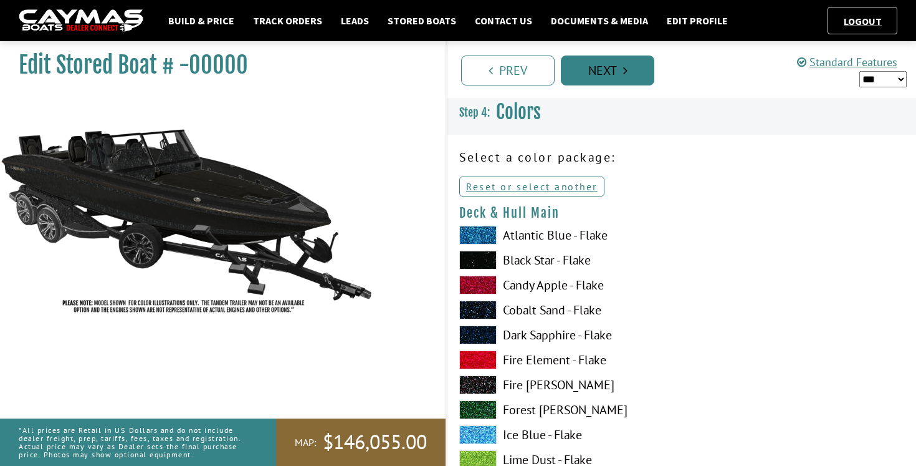
click at [600, 67] on link "Next" at bounding box center [607, 70] width 93 height 30
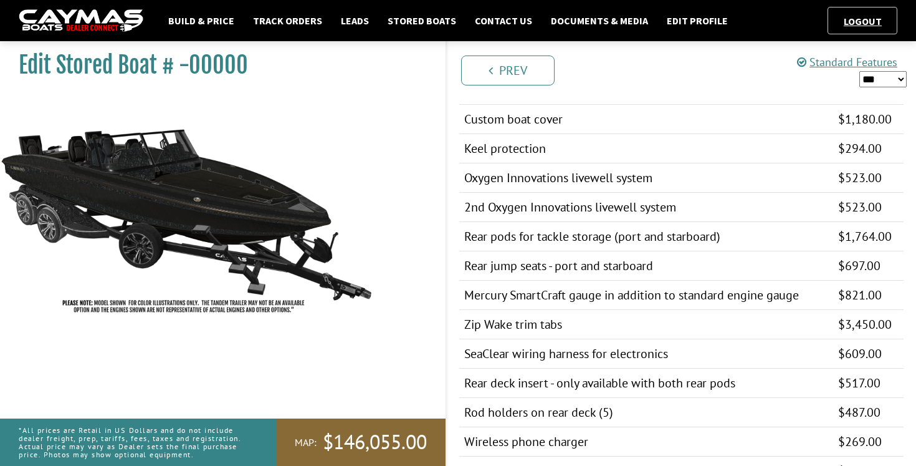
scroll to position [1620, 0]
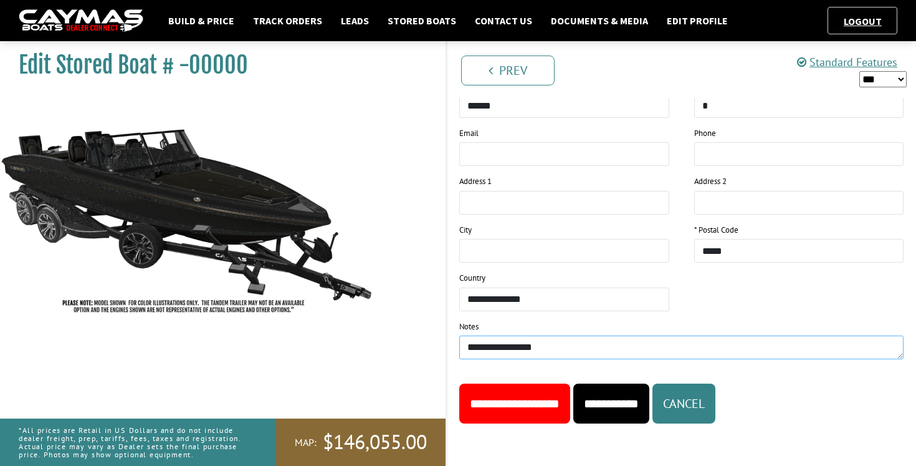
click at [550, 350] on textarea "**********" at bounding box center [681, 347] width 444 height 24
type textarea "**********"
click at [548, 411] on input "**********" at bounding box center [514, 403] width 111 height 40
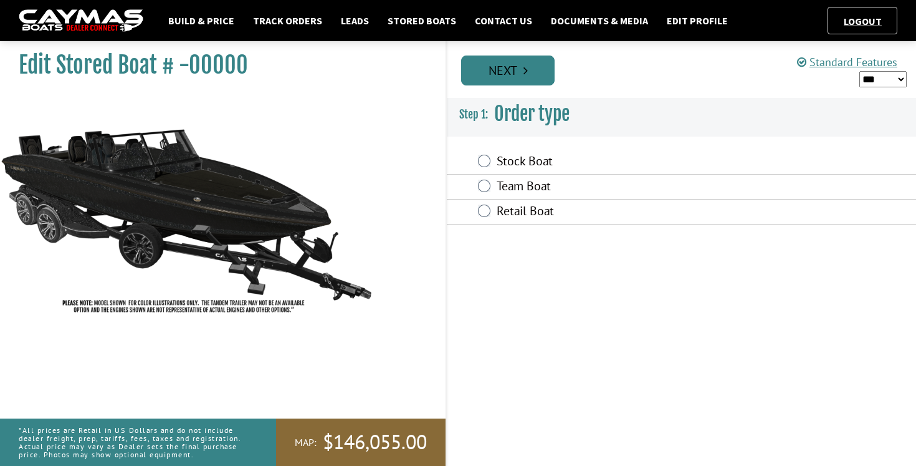
click at [532, 59] on link "Next" at bounding box center [507, 70] width 93 height 30
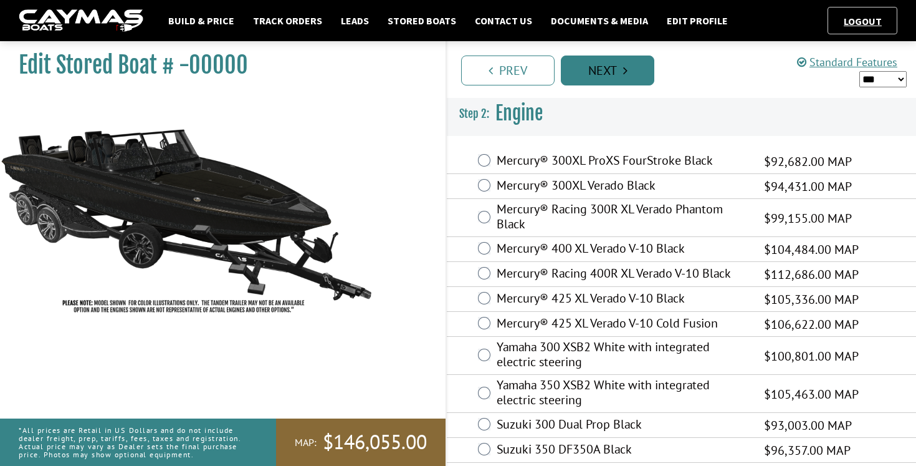
click at [603, 67] on link "Next" at bounding box center [607, 70] width 93 height 30
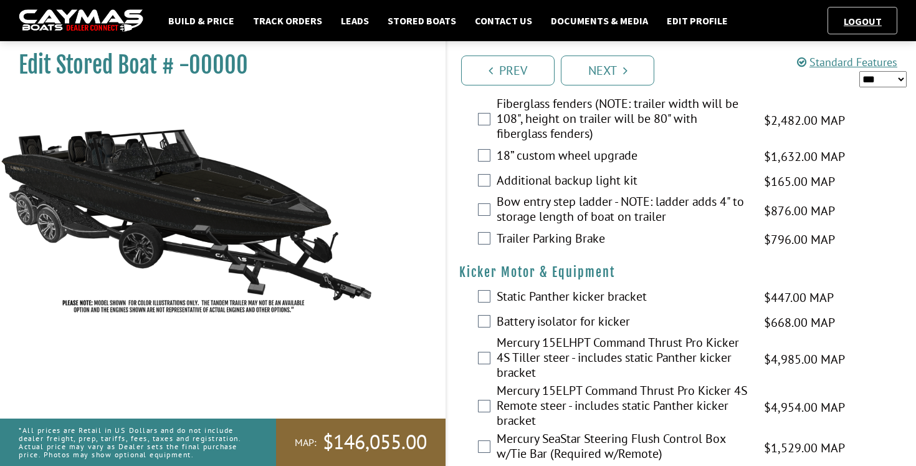
scroll to position [3023, 0]
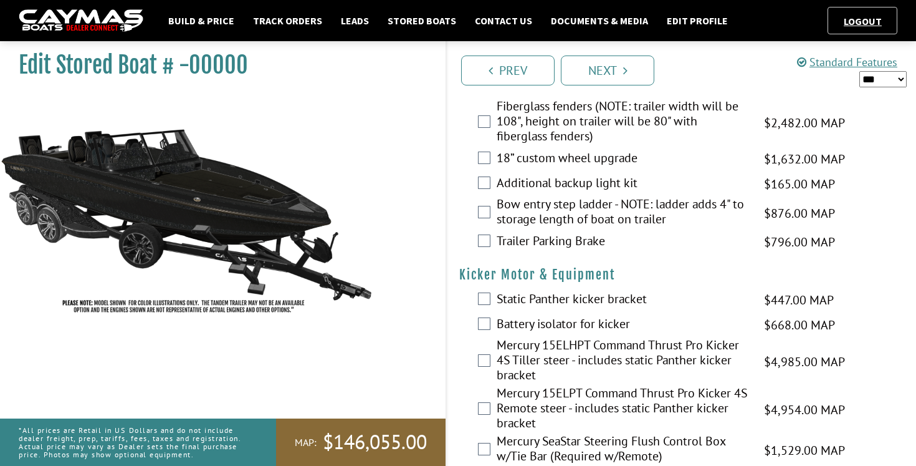
click at [529, 175] on label "Additional backup light kit" at bounding box center [623, 184] width 252 height 18
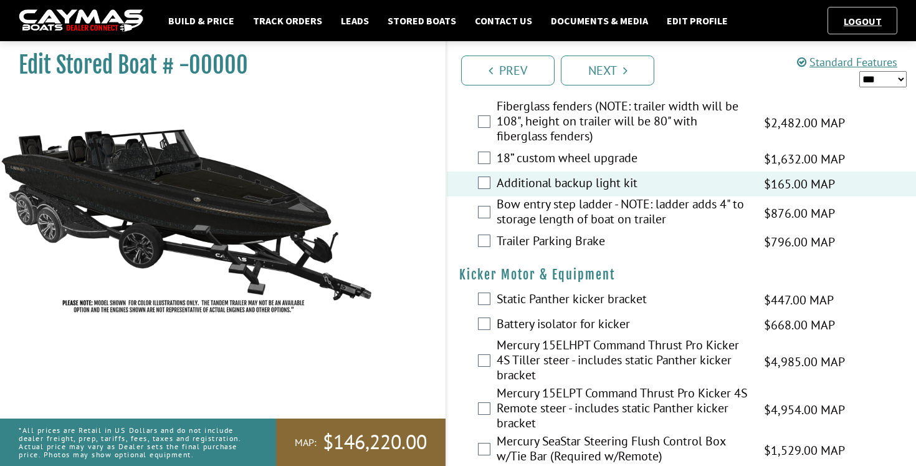
click at [568, 196] on label "Bow entry step ladder - NOTE: ladder adds 4" to storage length of boat on trail…" at bounding box center [623, 212] width 252 height 33
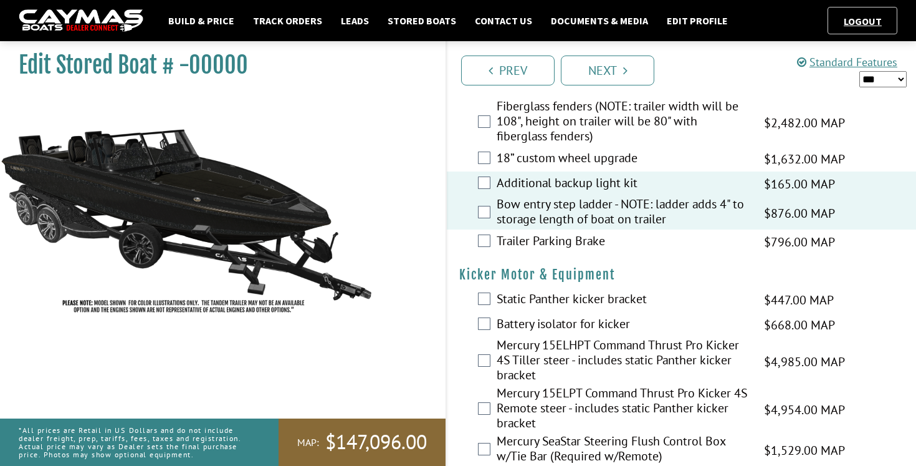
click at [563, 198] on label "Bow entry step ladder - NOTE: ladder adds 4" to storage length of boat on trail…" at bounding box center [623, 212] width 252 height 33
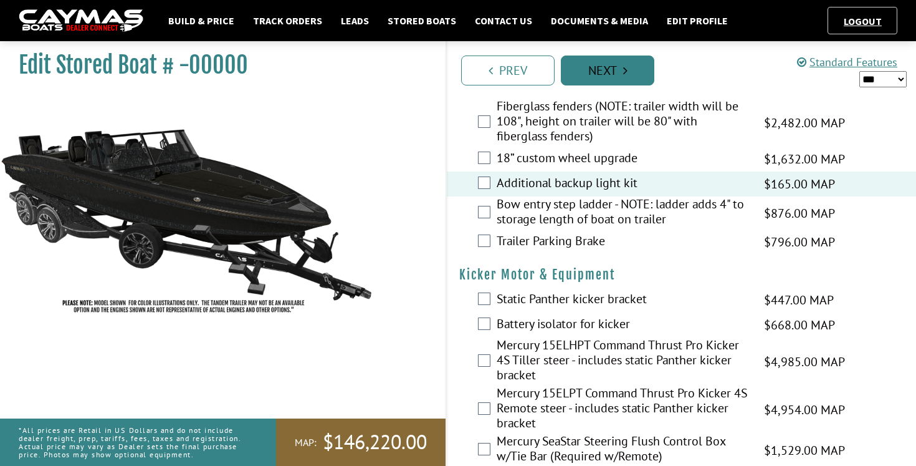
click at [615, 74] on link "Next" at bounding box center [607, 70] width 93 height 30
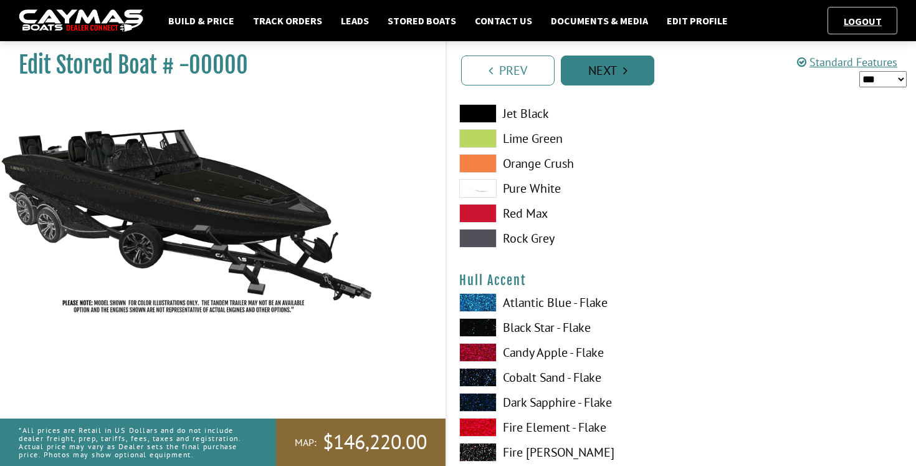
click at [615, 74] on link "Next" at bounding box center [607, 70] width 93 height 30
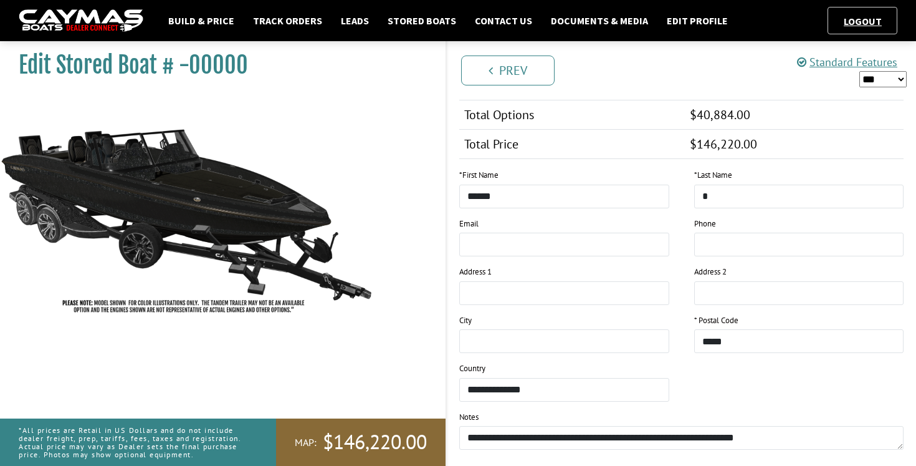
scroll to position [1650, 0]
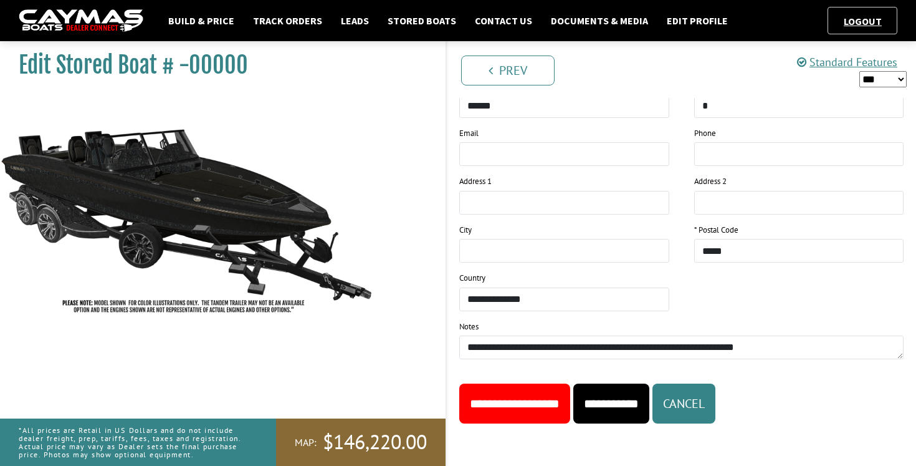
click at [515, 409] on input "**********" at bounding box center [514, 403] width 111 height 40
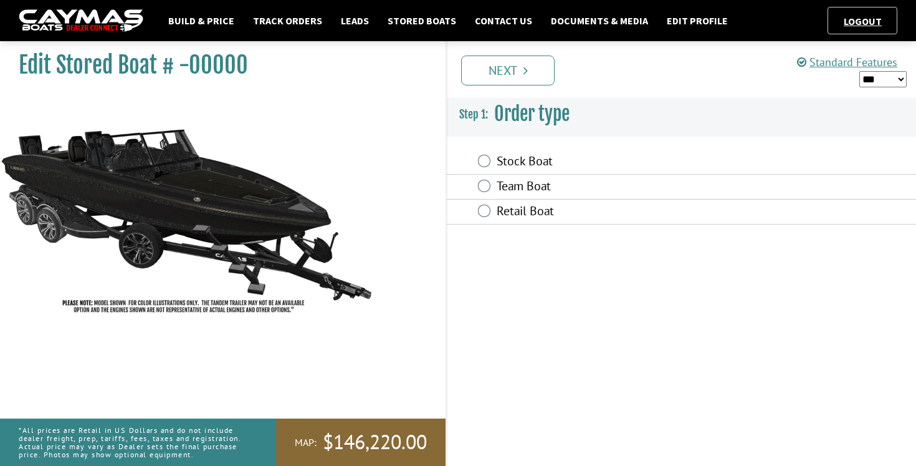
click at [496, 68] on link "Next" at bounding box center [507, 70] width 93 height 30
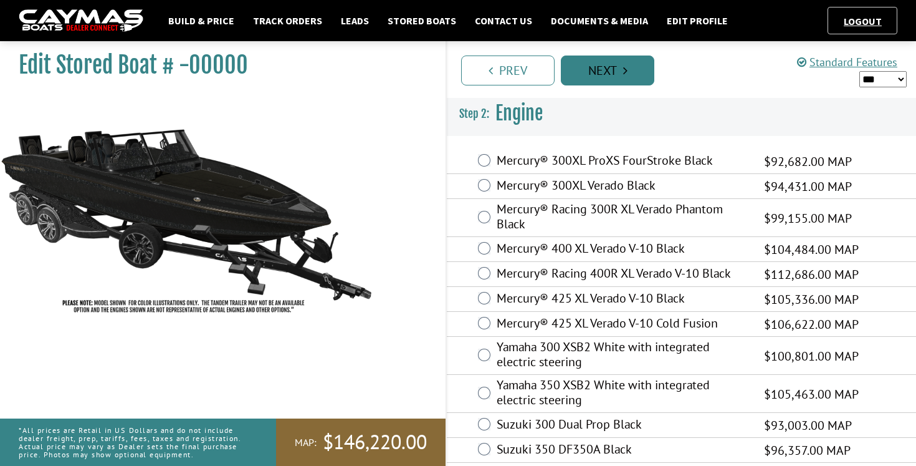
click at [602, 79] on link "Next" at bounding box center [607, 70] width 93 height 30
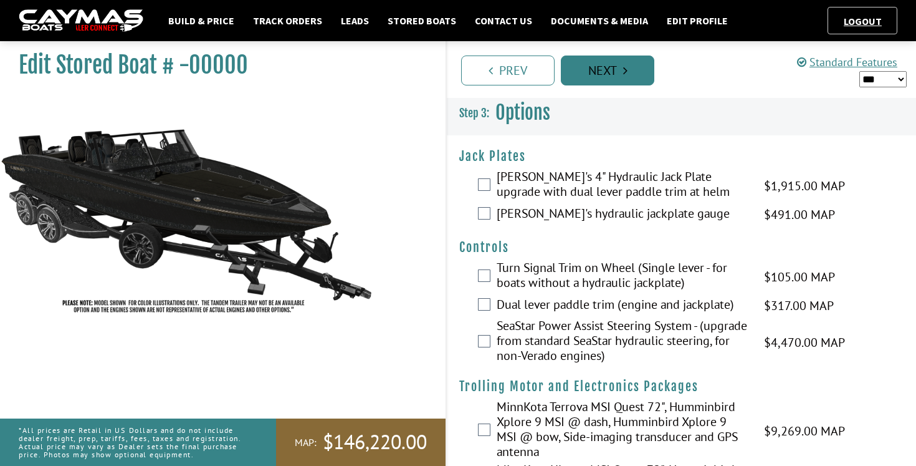
click at [603, 70] on link "Next" at bounding box center [607, 70] width 93 height 30
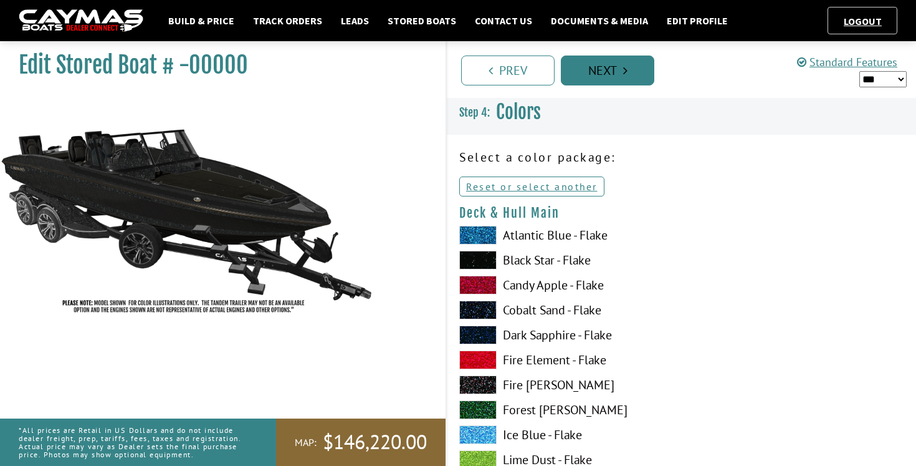
click at [624, 65] on icon "Pagination" at bounding box center [625, 70] width 4 height 12
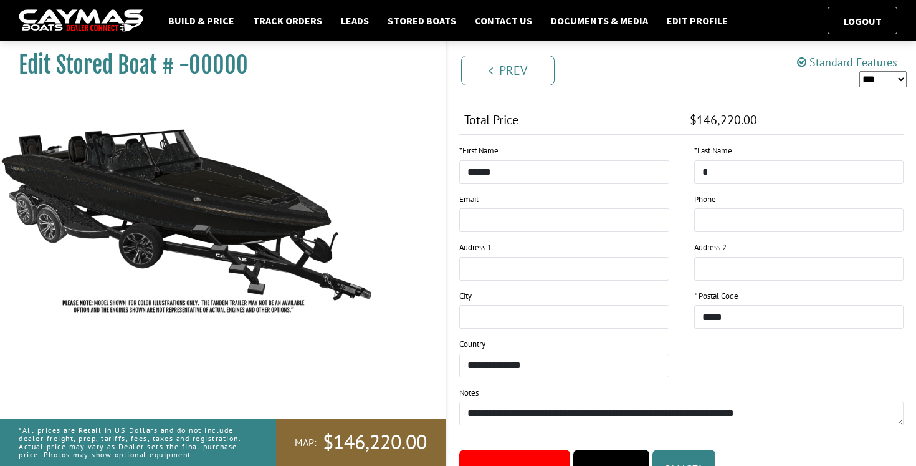
scroll to position [1650, 0]
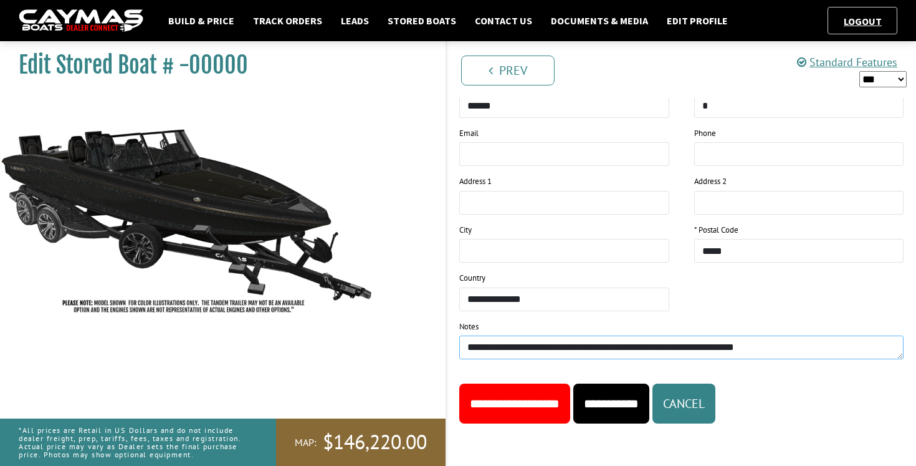
click at [808, 352] on textarea "**********" at bounding box center [681, 347] width 444 height 24
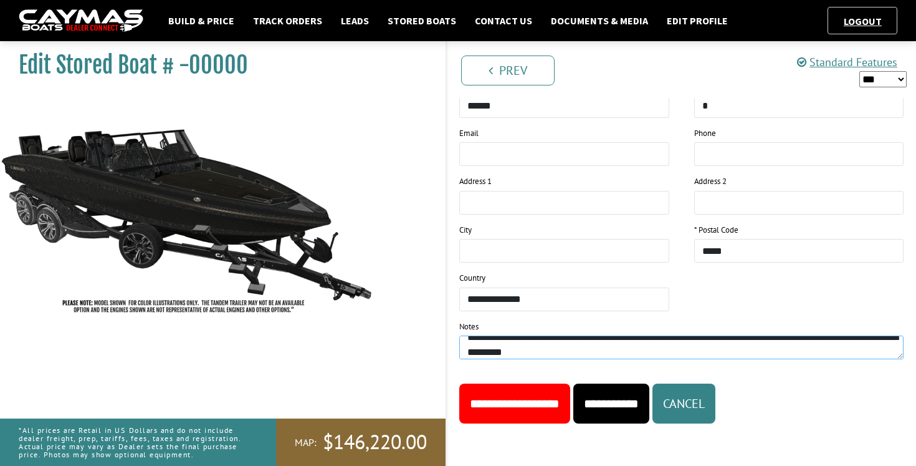
type textarea "**********"
click at [567, 393] on input "**********" at bounding box center [514, 403] width 111 height 40
